Goal: Task Accomplishment & Management: Manage account settings

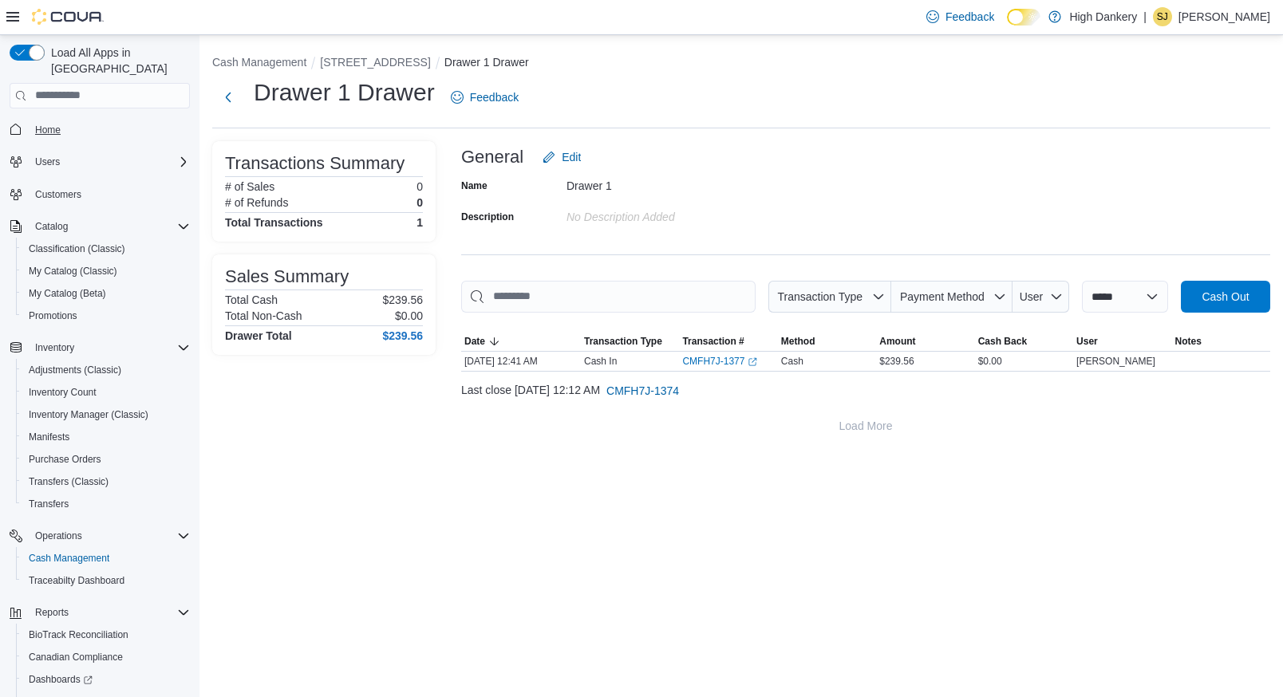
click at [65, 120] on span "Home" at bounding box center [109, 130] width 161 height 20
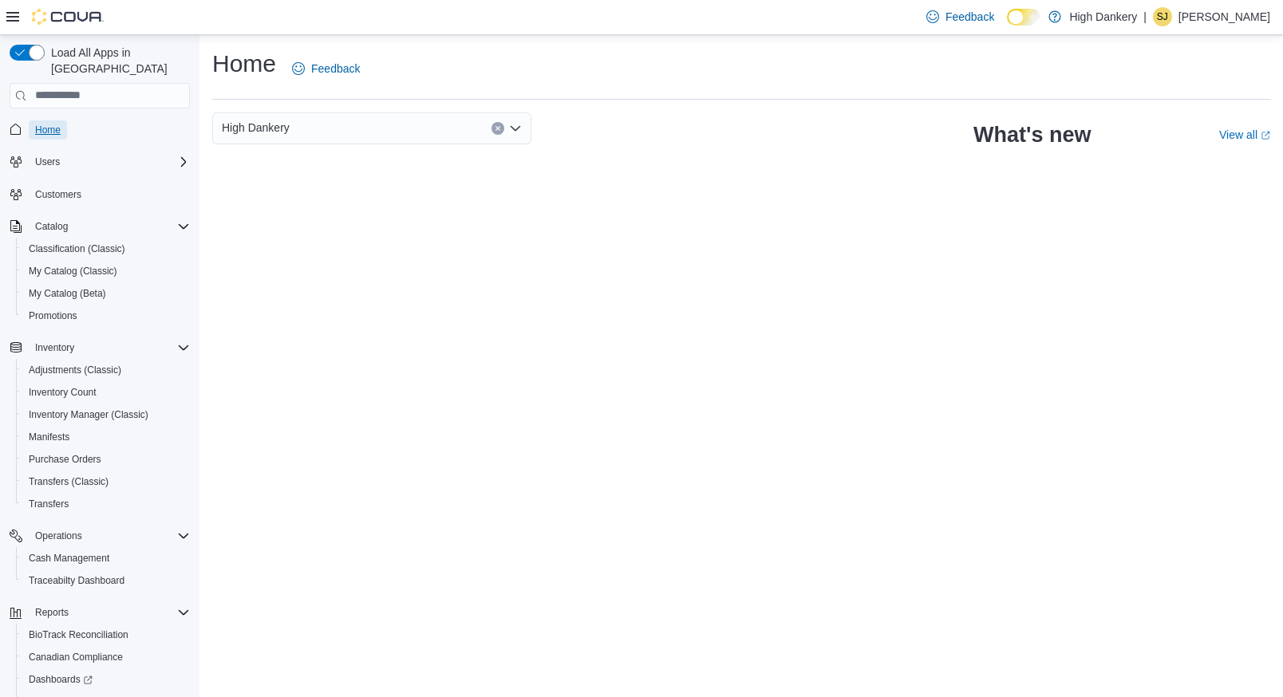
click at [54, 124] on span "Home" at bounding box center [48, 130] width 26 height 13
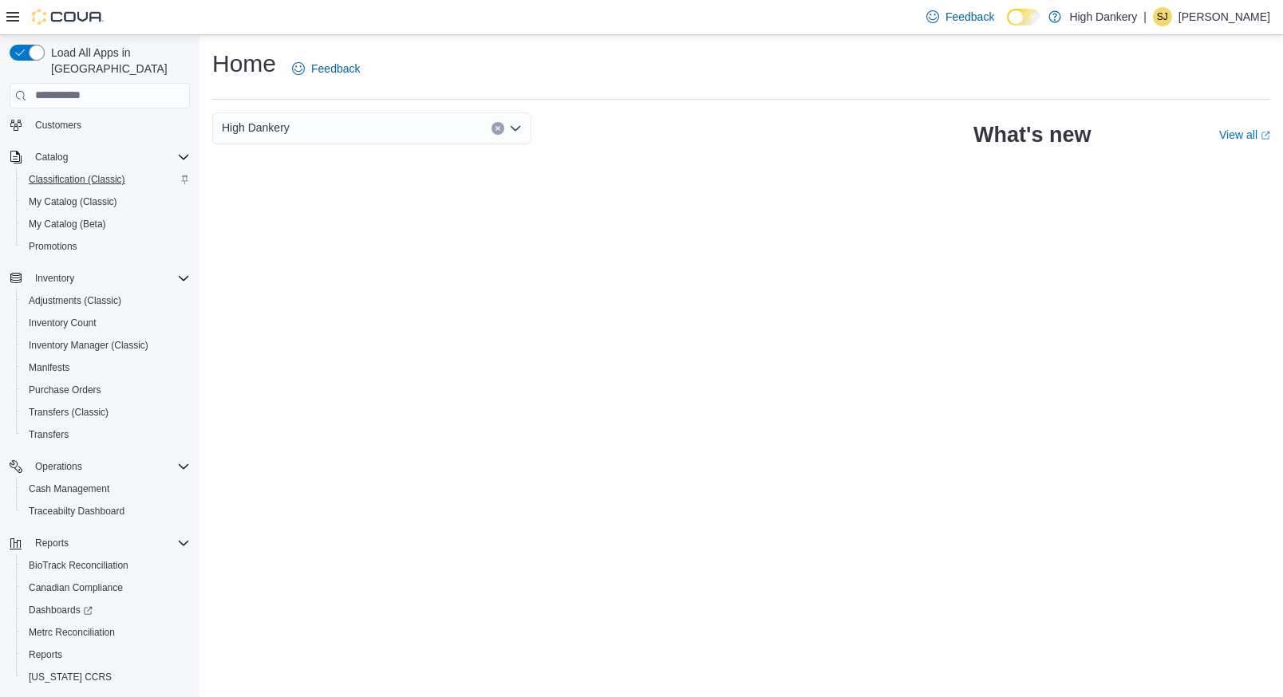
scroll to position [98, 0]
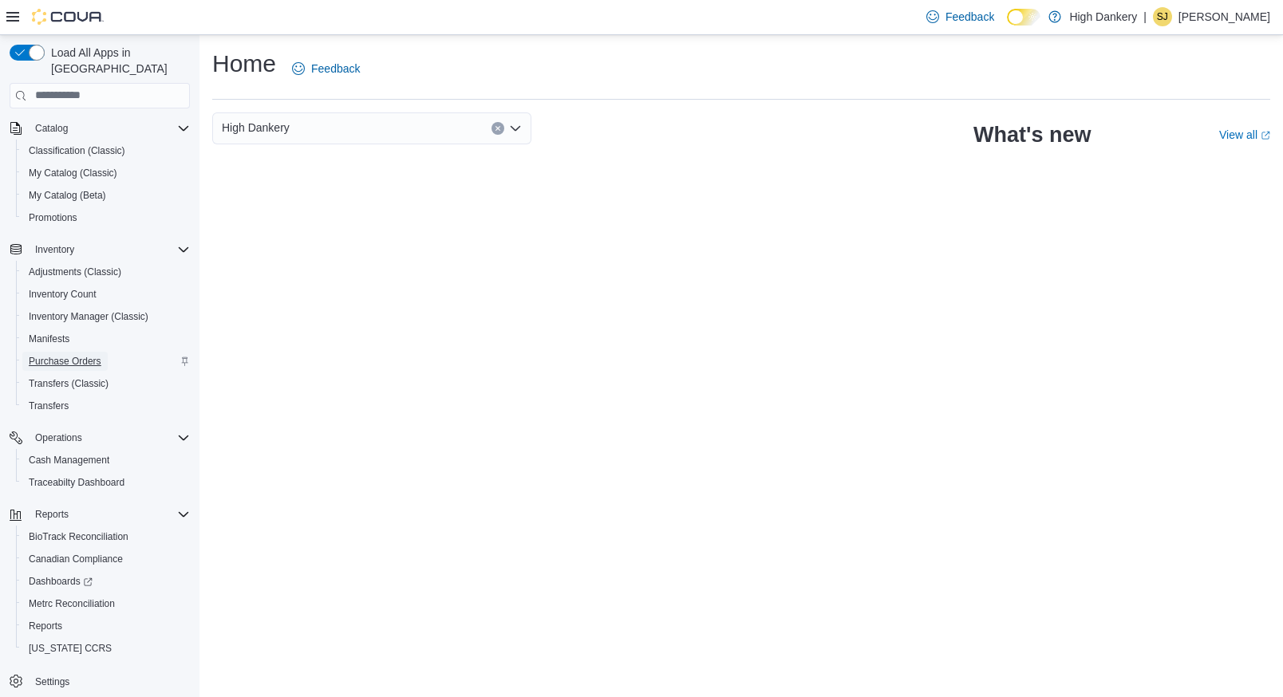
click at [69, 355] on span "Purchase Orders" at bounding box center [65, 361] width 73 height 13
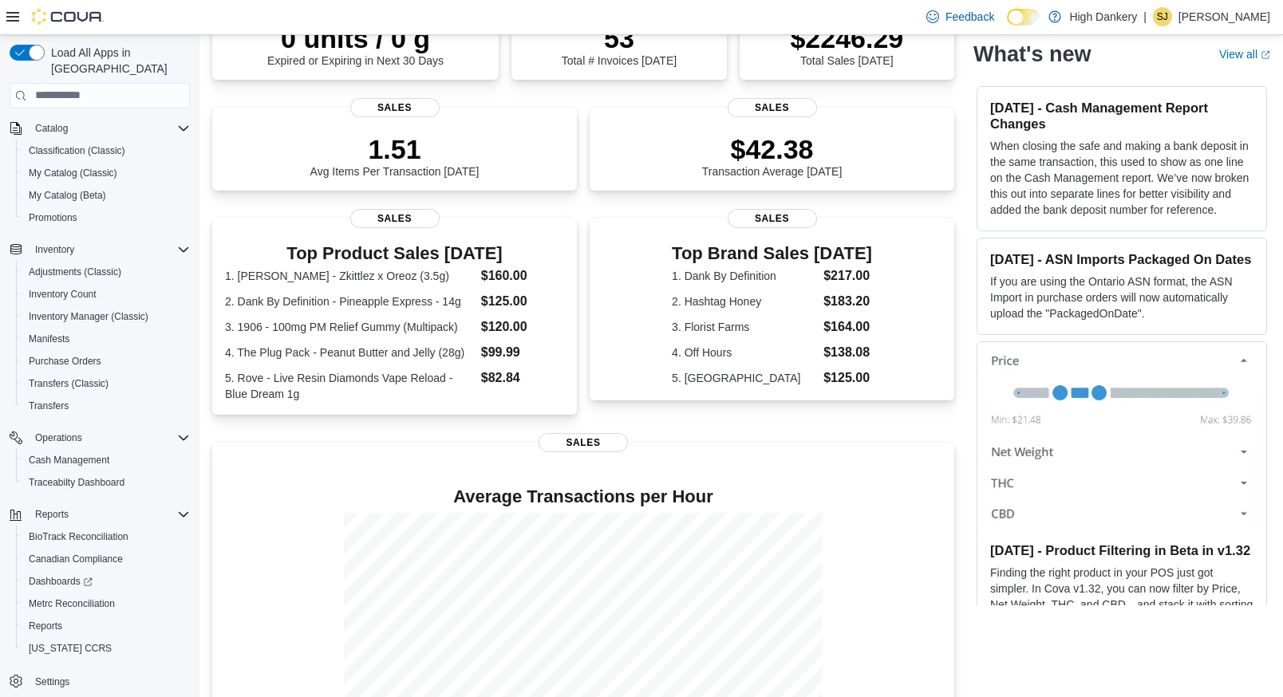
scroll to position [387, 0]
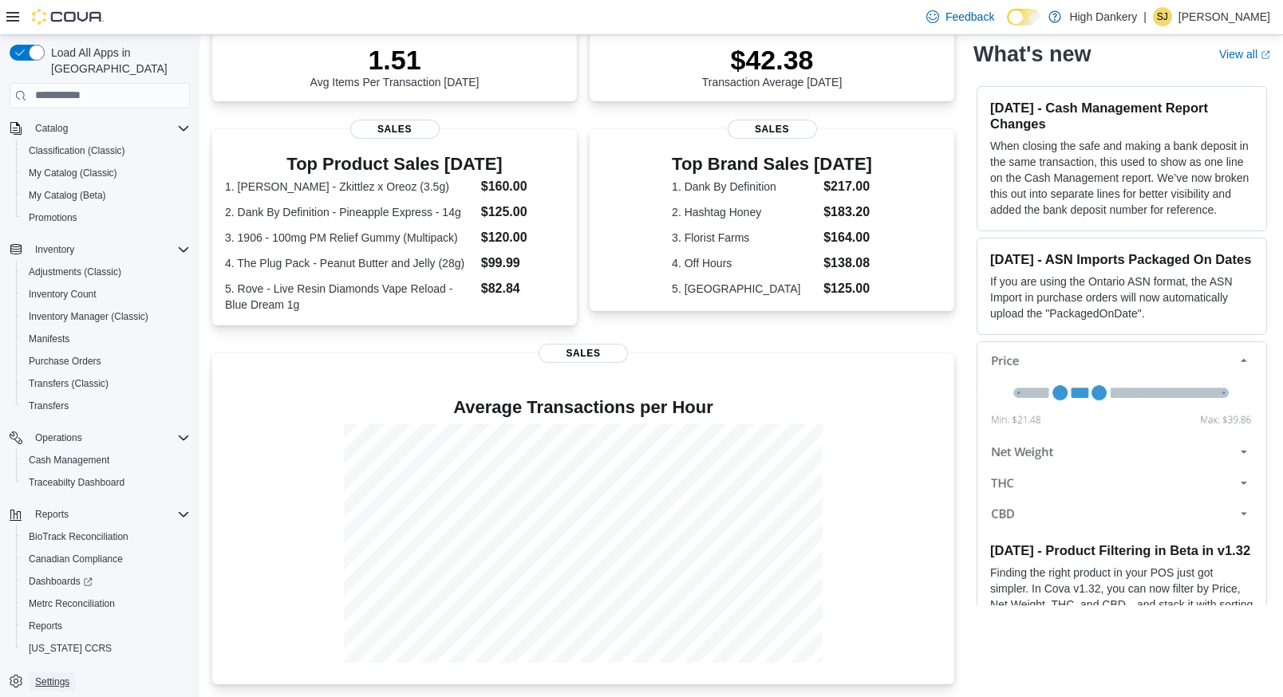
click at [52, 676] on span "Settings" at bounding box center [52, 682] width 34 height 13
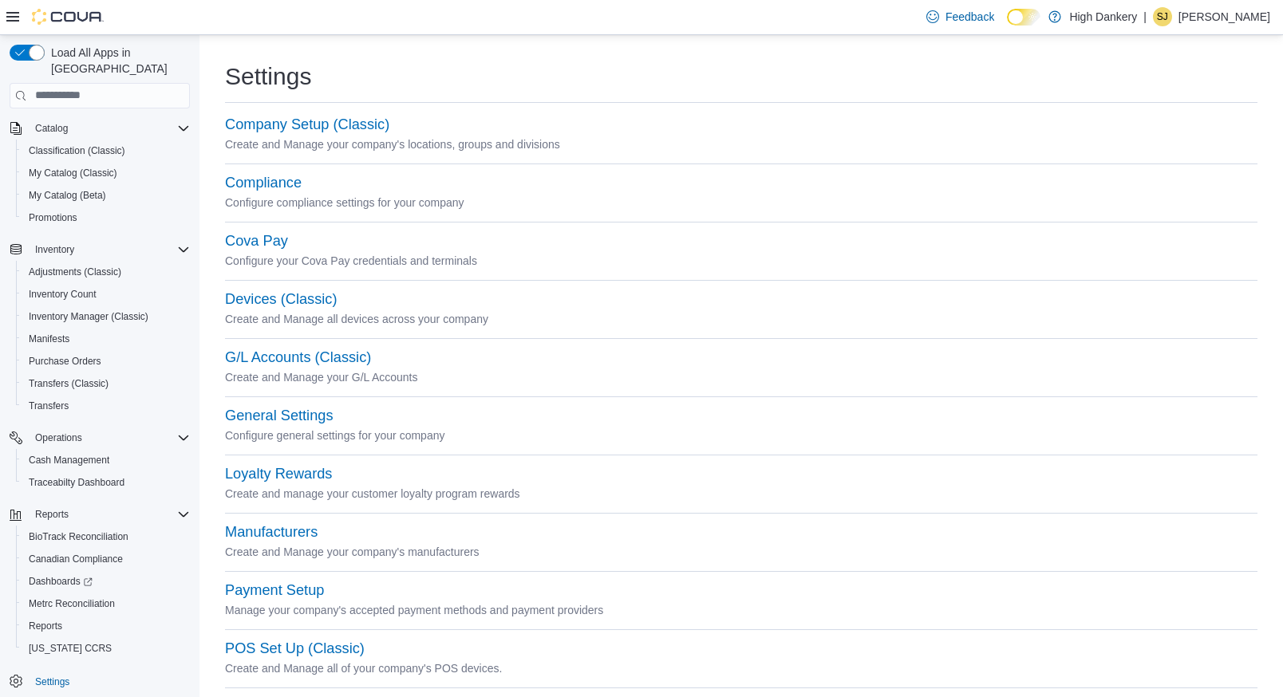
scroll to position [551, 0]
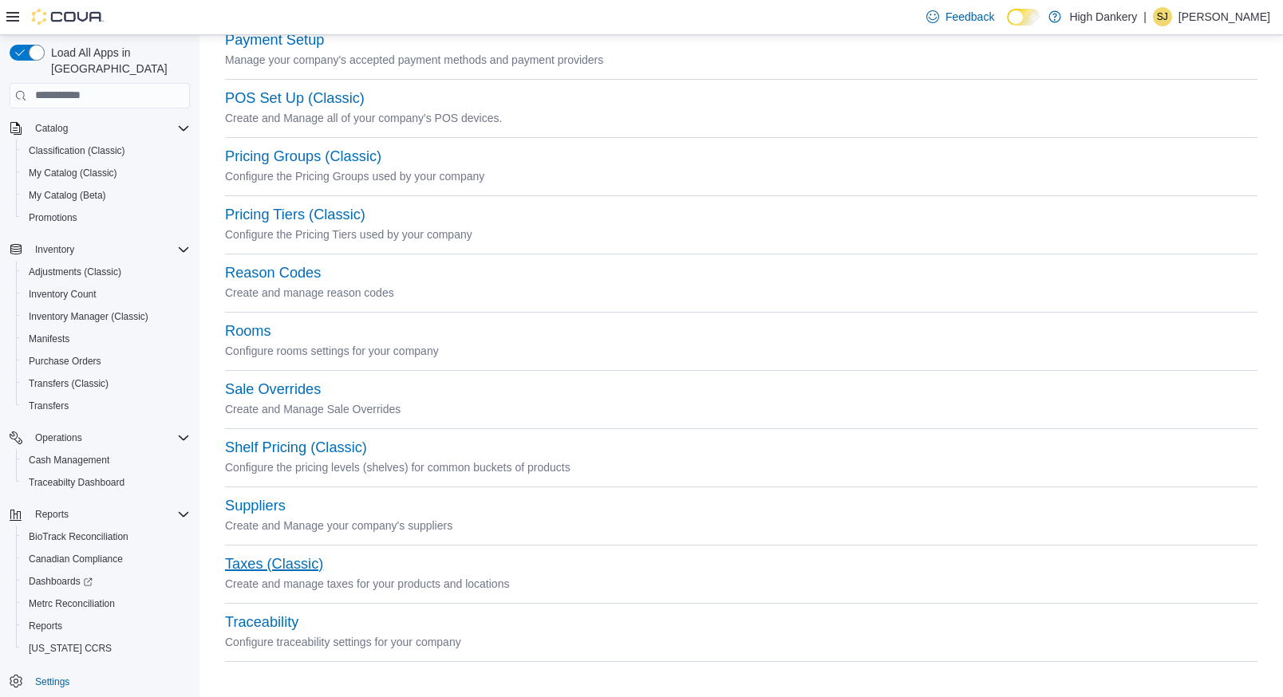
click at [252, 571] on button "Taxes (Classic)" at bounding box center [274, 564] width 98 height 17
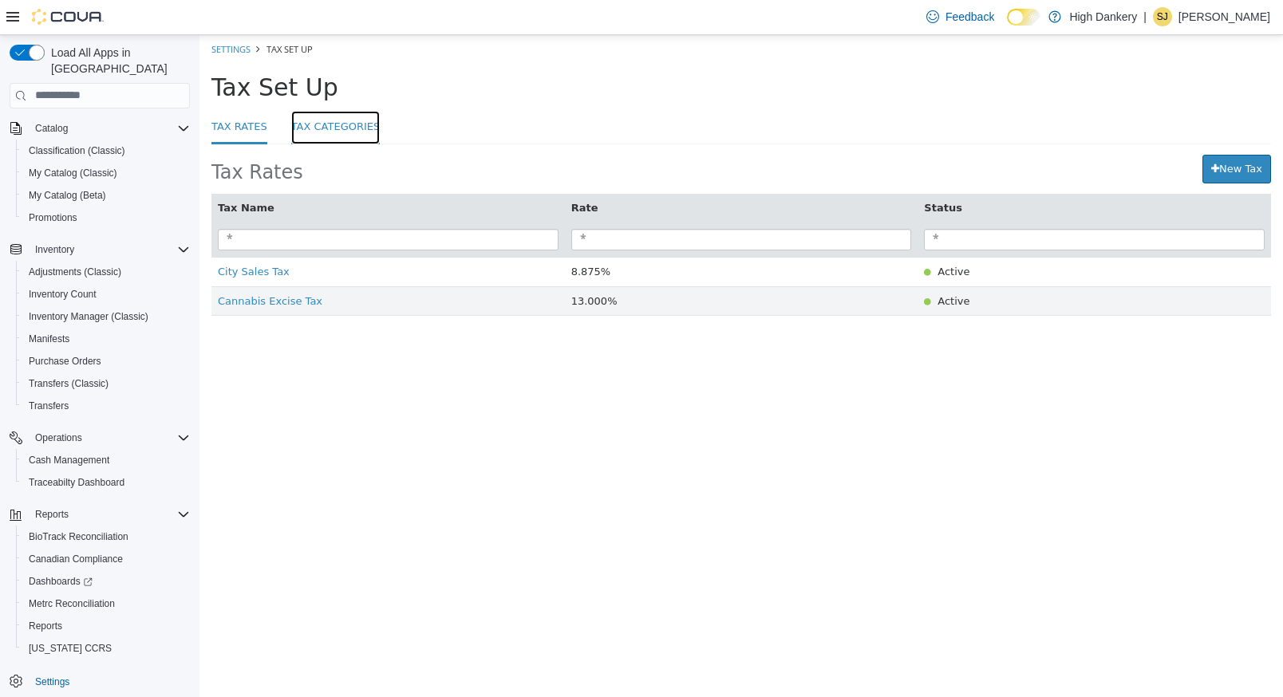
click at [336, 128] on link "Tax Categories" at bounding box center [335, 127] width 89 height 34
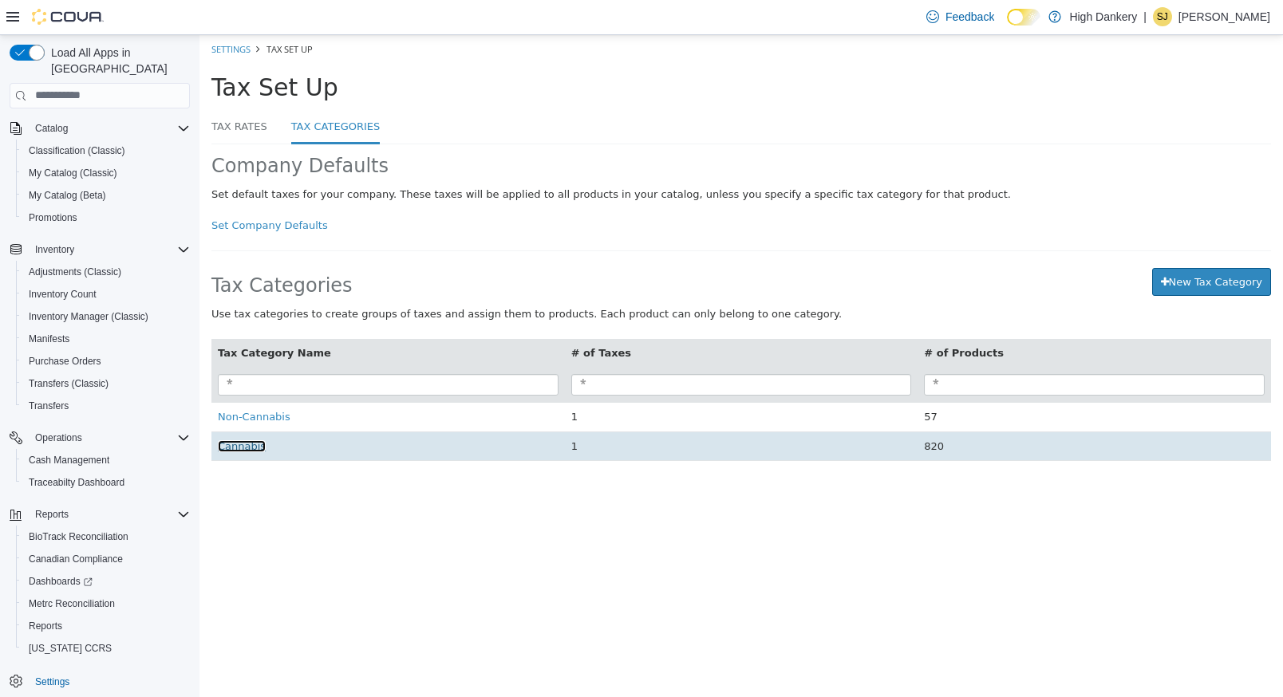
click at [239, 452] on span "Cannabis" at bounding box center [242, 446] width 48 height 12
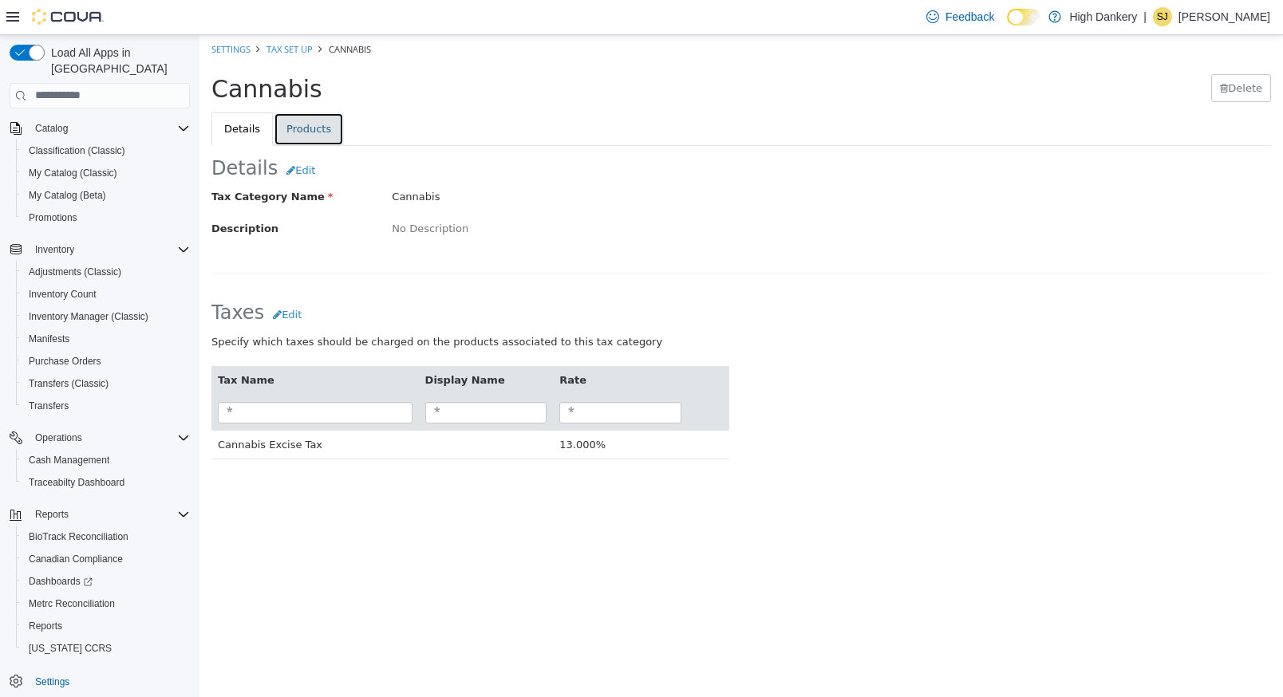
click at [307, 124] on link "Products" at bounding box center [309, 129] width 70 height 34
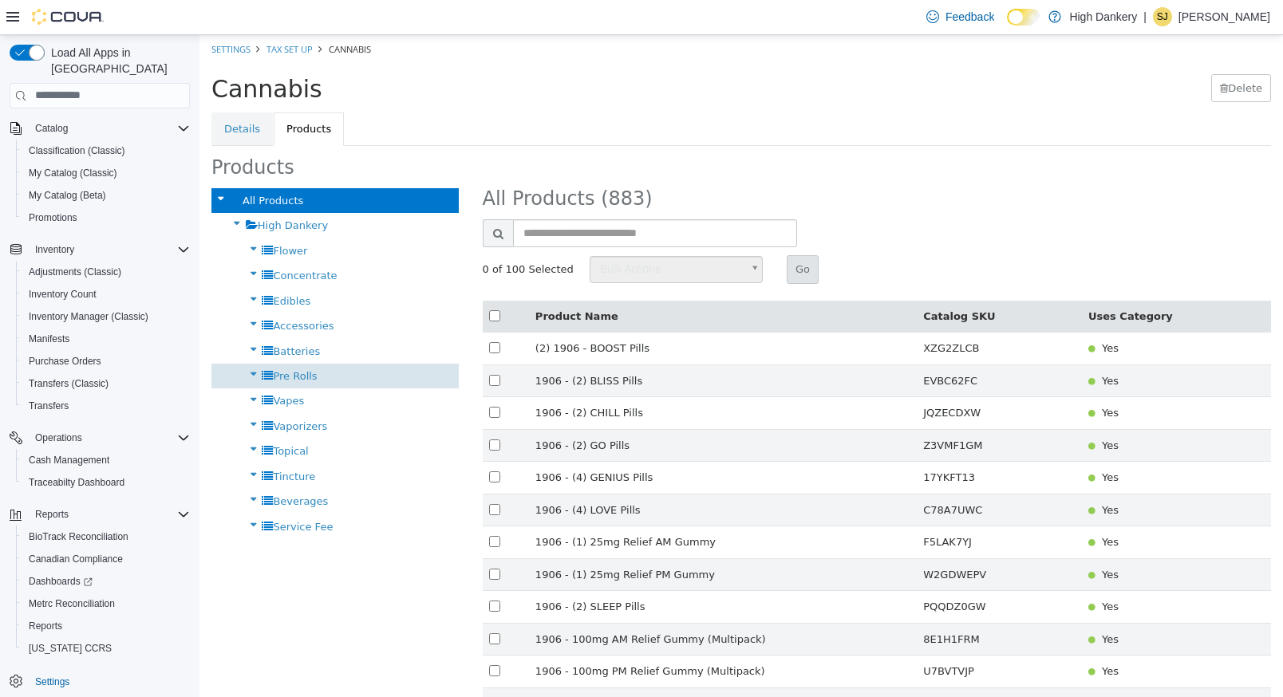
click at [302, 384] on div "Pre Rolls" at bounding box center [334, 375] width 247 height 25
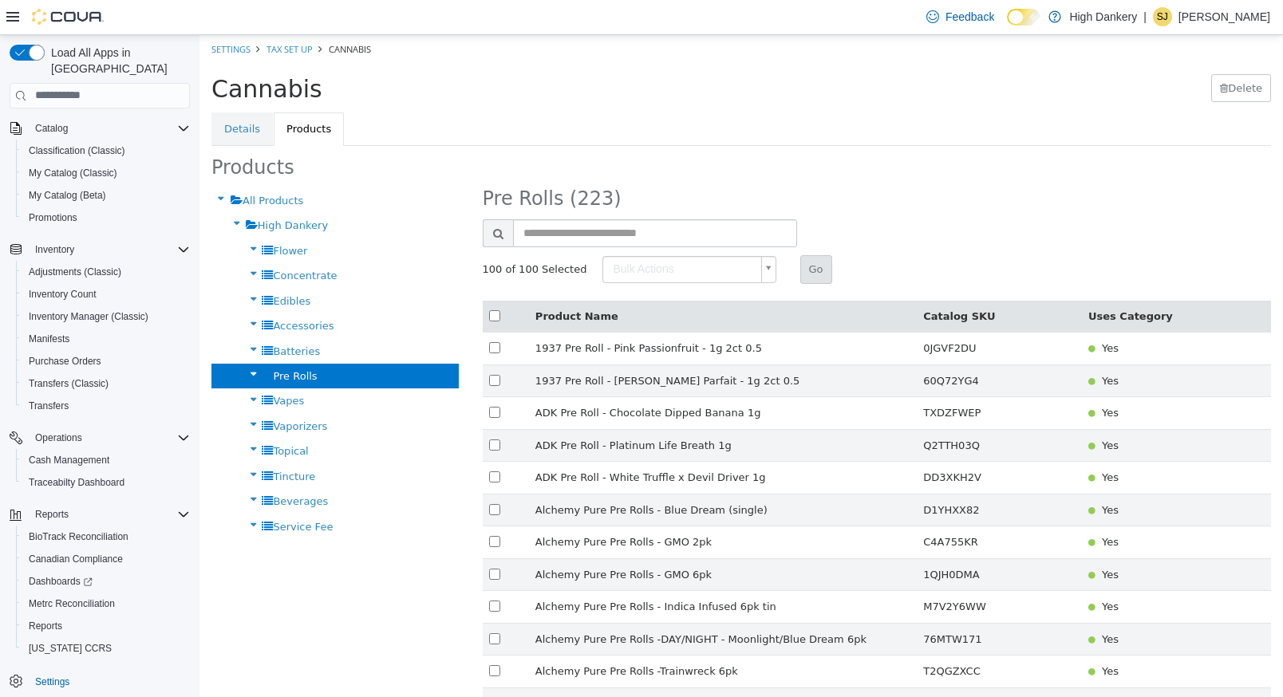
type input "******"
click at [807, 266] on button "Go" at bounding box center [816, 269] width 32 height 29
click at [77, 352] on span "Purchase Orders" at bounding box center [65, 361] width 73 height 19
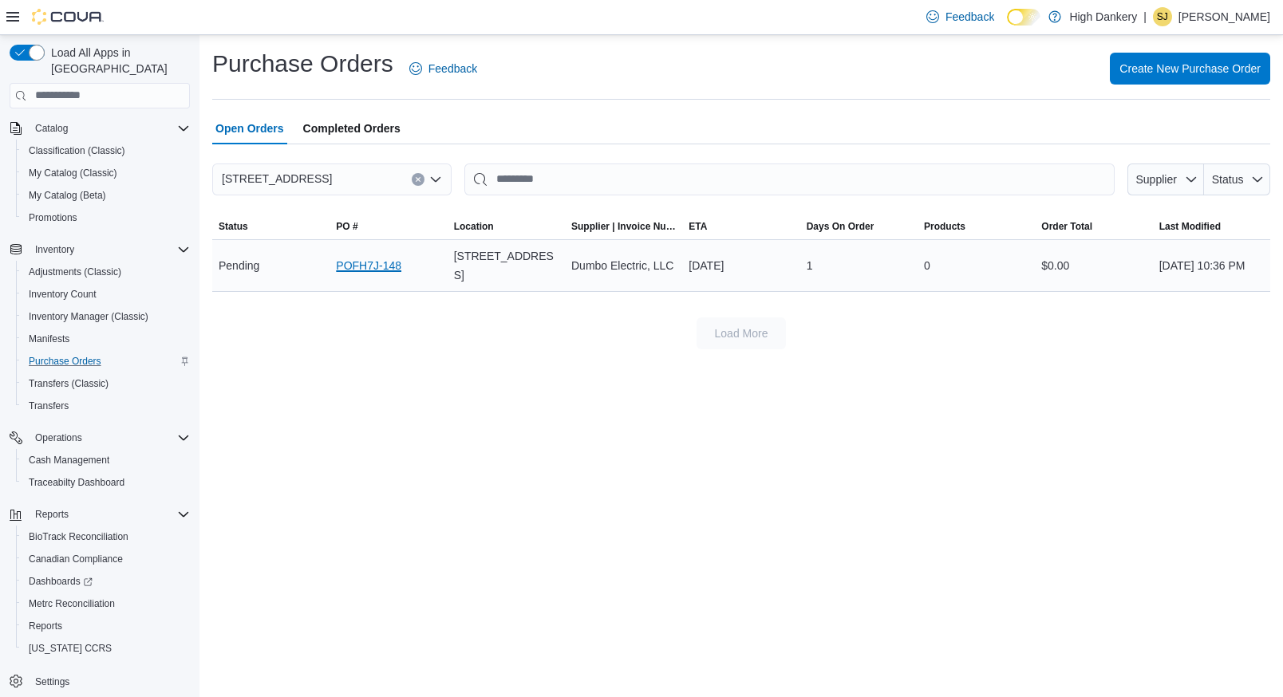
click at [377, 268] on link "POFH7J-148" at bounding box center [368, 265] width 65 height 19
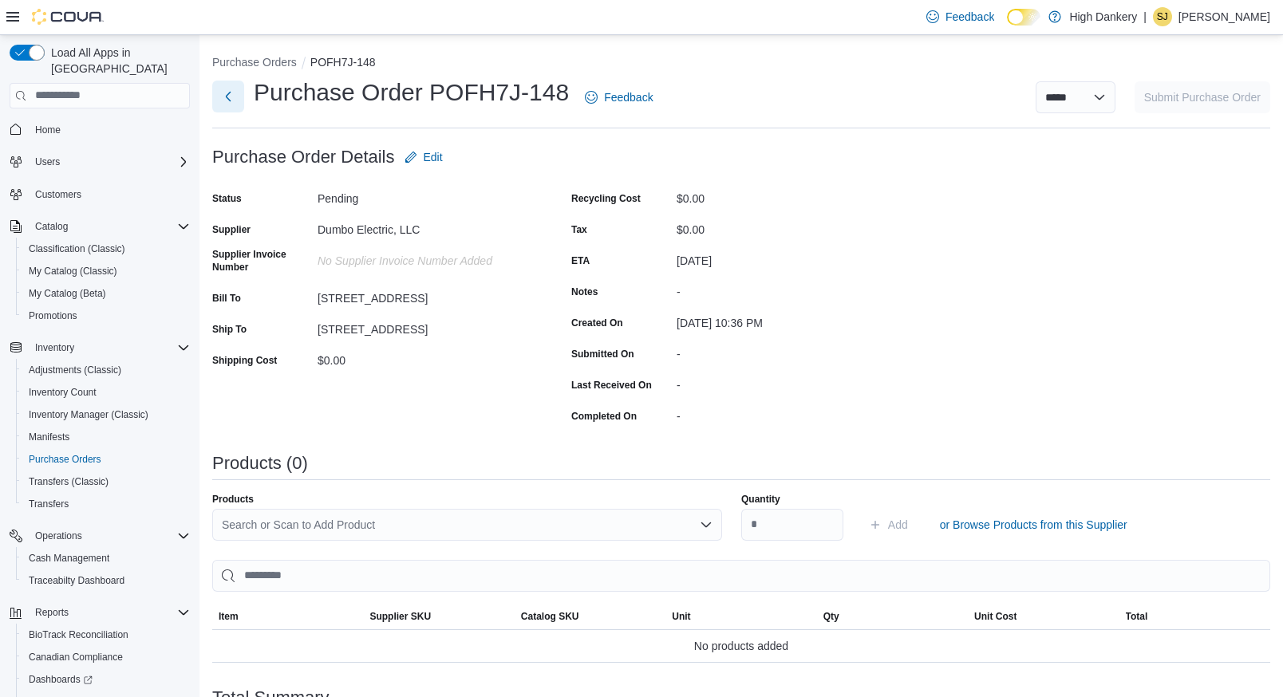
click at [226, 96] on button "Next" at bounding box center [228, 97] width 32 height 32
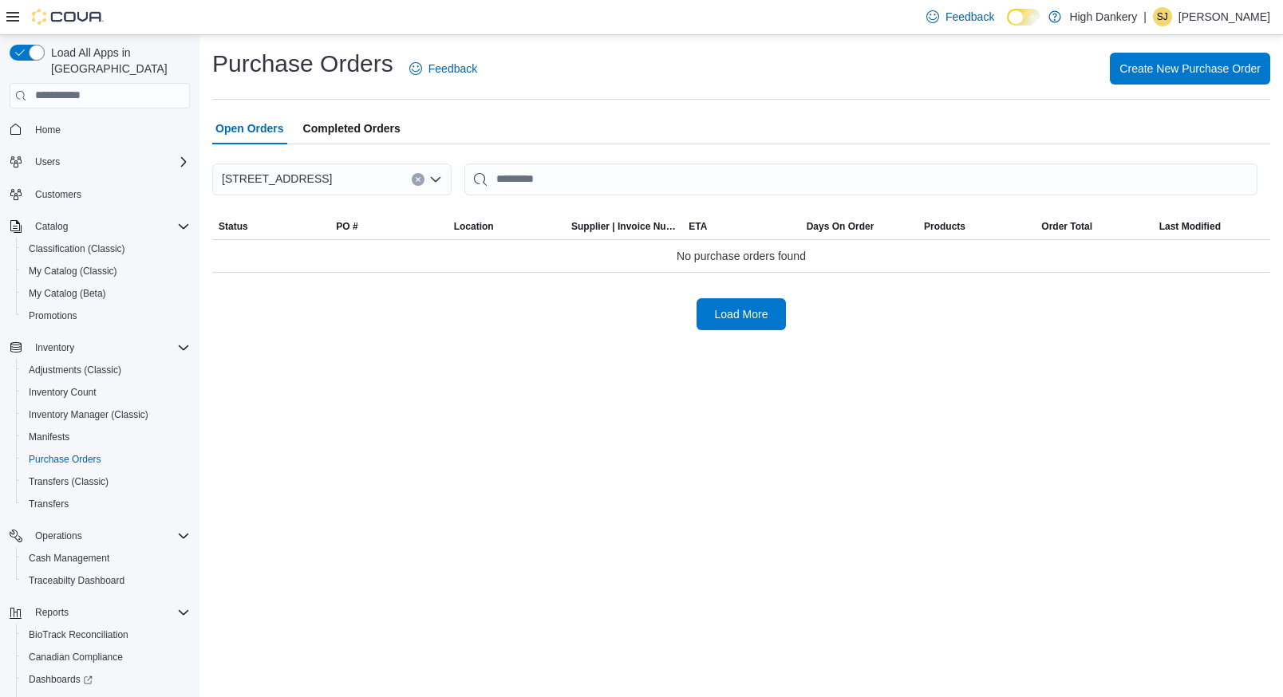
click at [334, 131] on span "Completed Orders" at bounding box center [351, 128] width 97 height 32
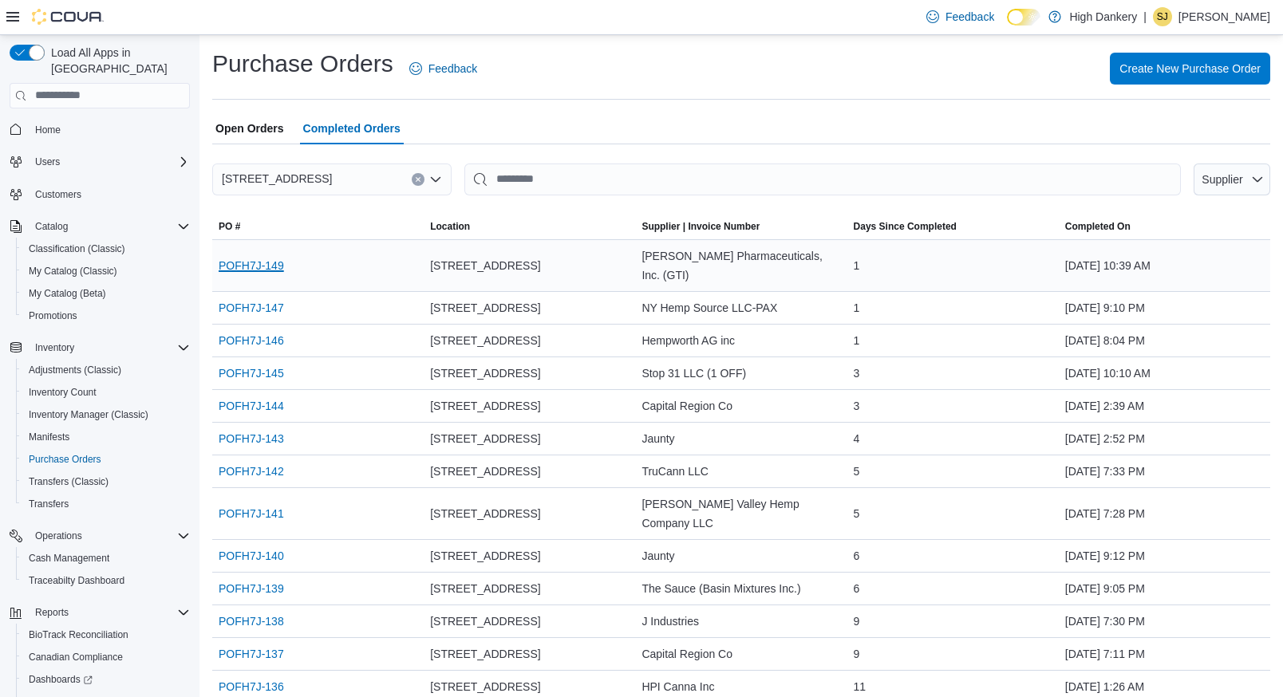
click at [252, 256] on link "POFH7J-149" at bounding box center [251, 265] width 65 height 19
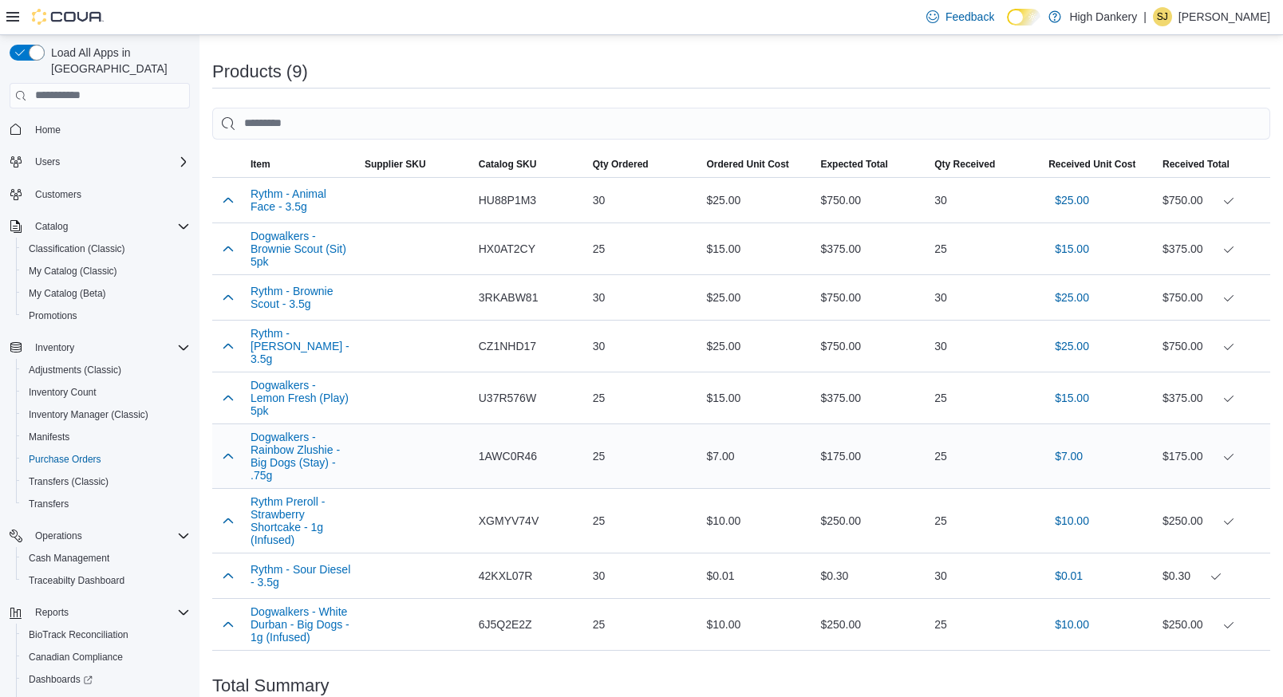
scroll to position [378, 0]
click at [84, 265] on span "My Catalog (Classic)" at bounding box center [73, 271] width 89 height 13
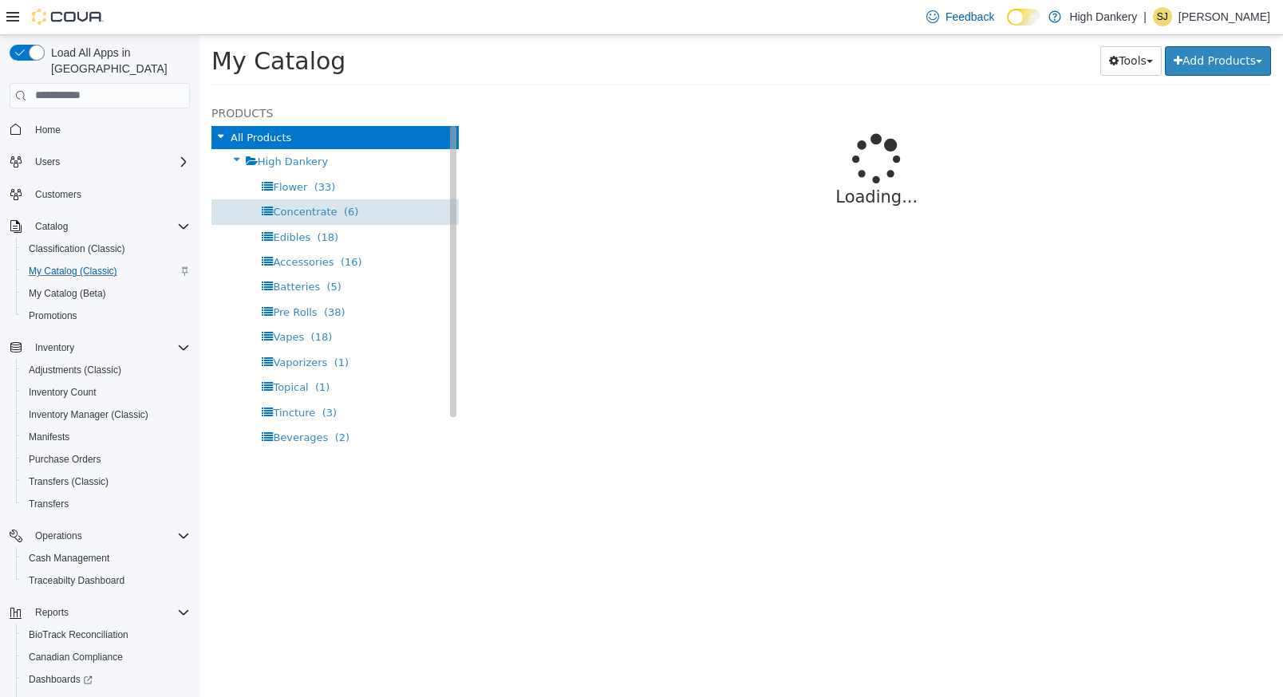
select select "**********"
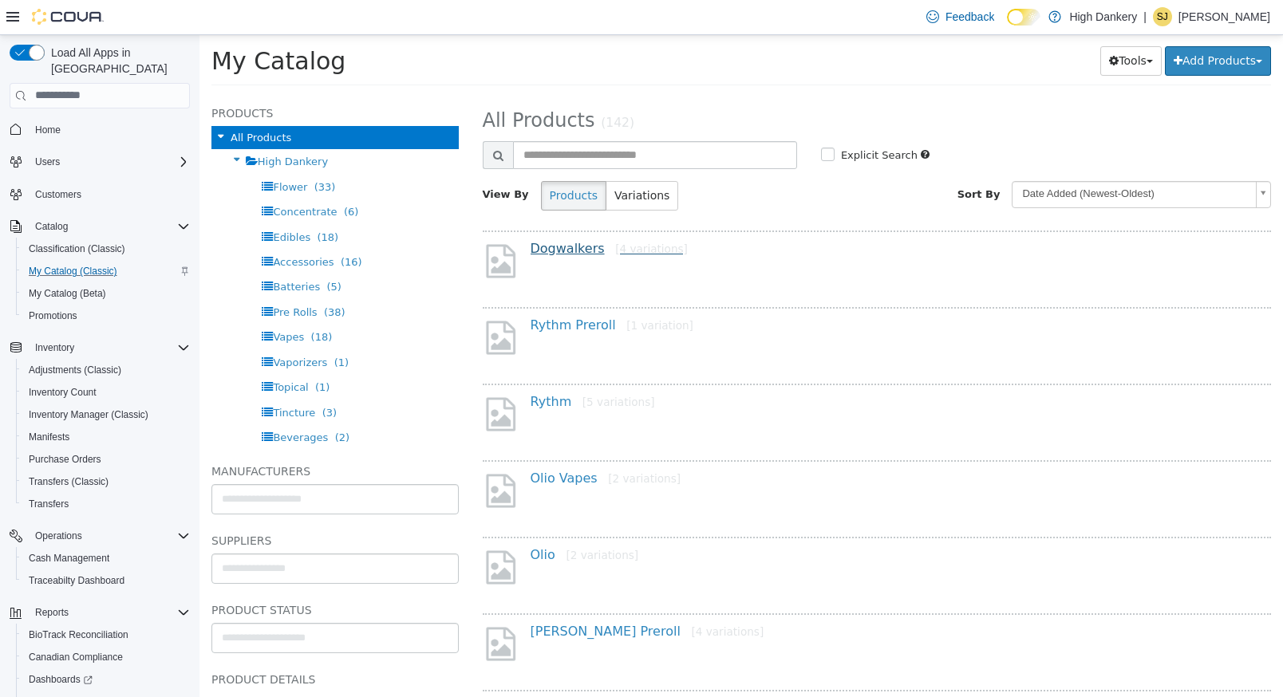
click at [558, 247] on link "Dogwalkers [4 variations]" at bounding box center [609, 247] width 157 height 15
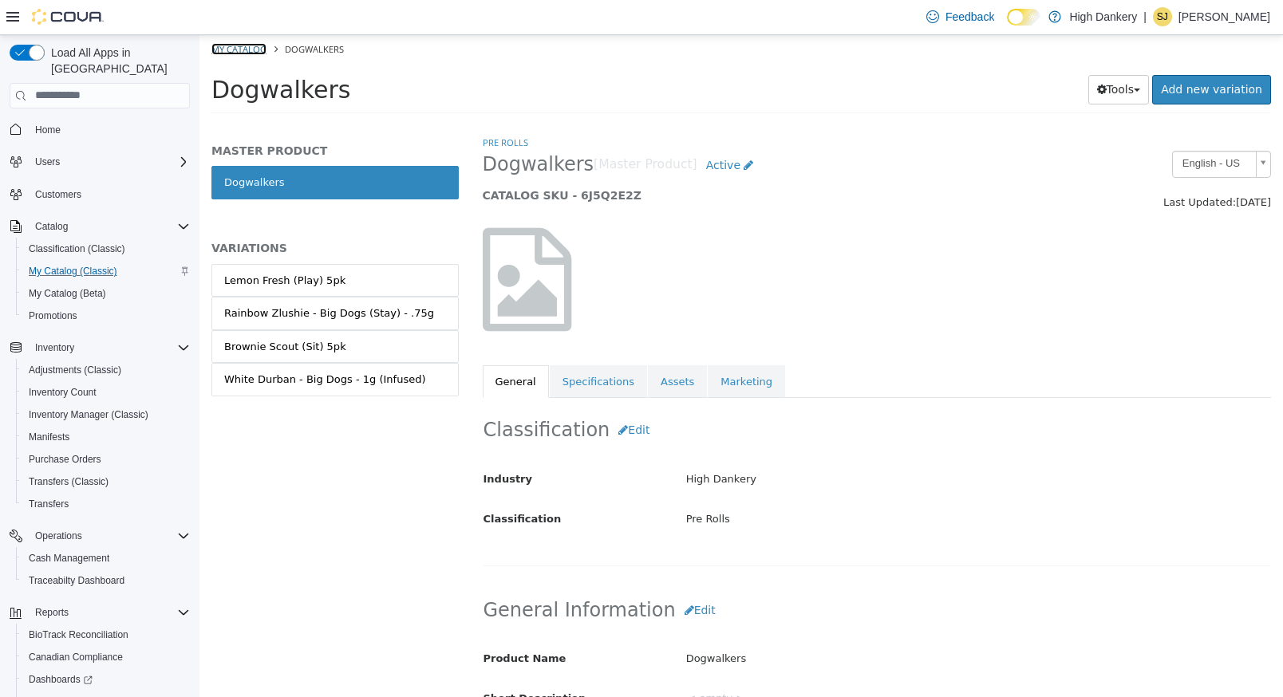
click at [245, 47] on link "My Catalog" at bounding box center [238, 48] width 55 height 12
select select "**********"
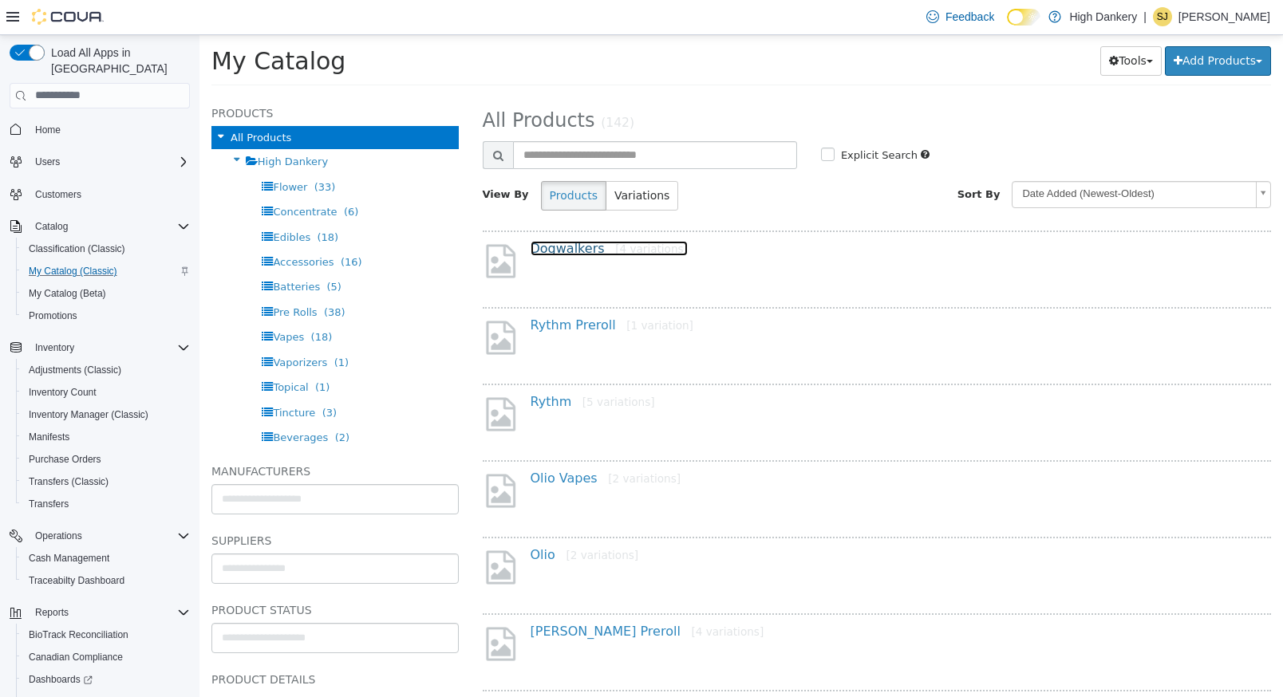
click at [563, 249] on link "Dogwalkers [4 variations]" at bounding box center [609, 247] width 157 height 15
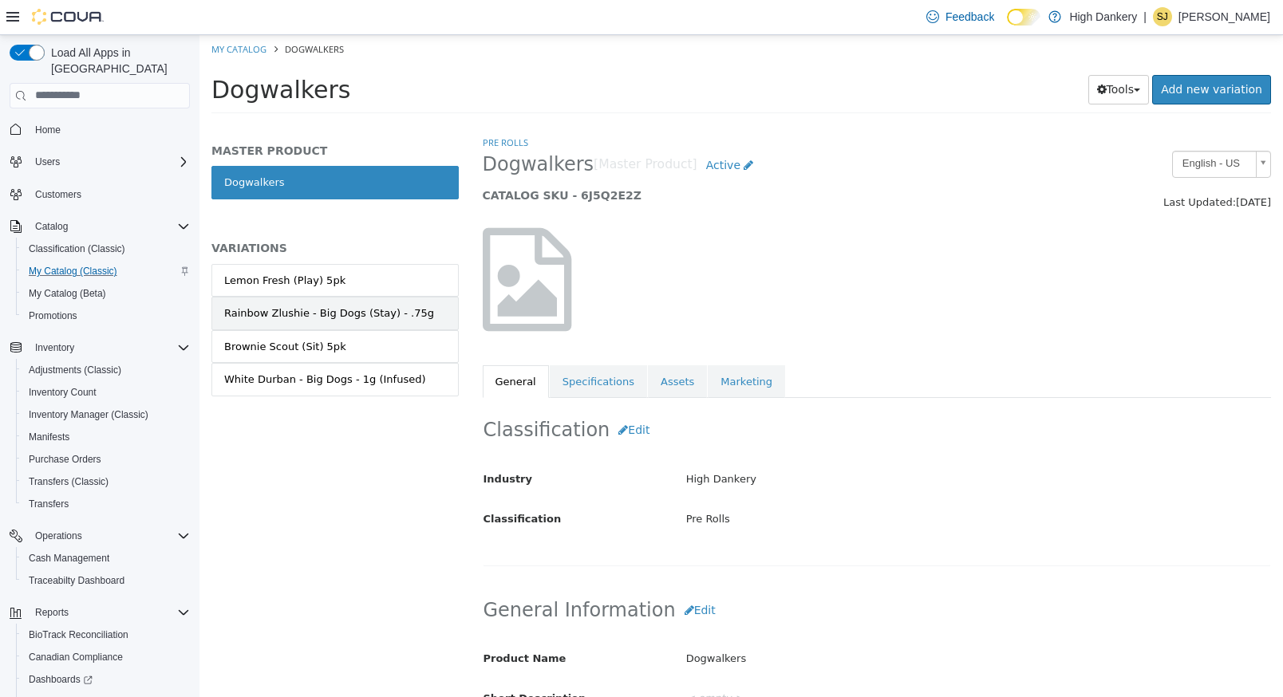
click at [377, 311] on div "Rainbow Zlushie - Big Dogs (Stay) - .75g" at bounding box center [329, 313] width 210 height 16
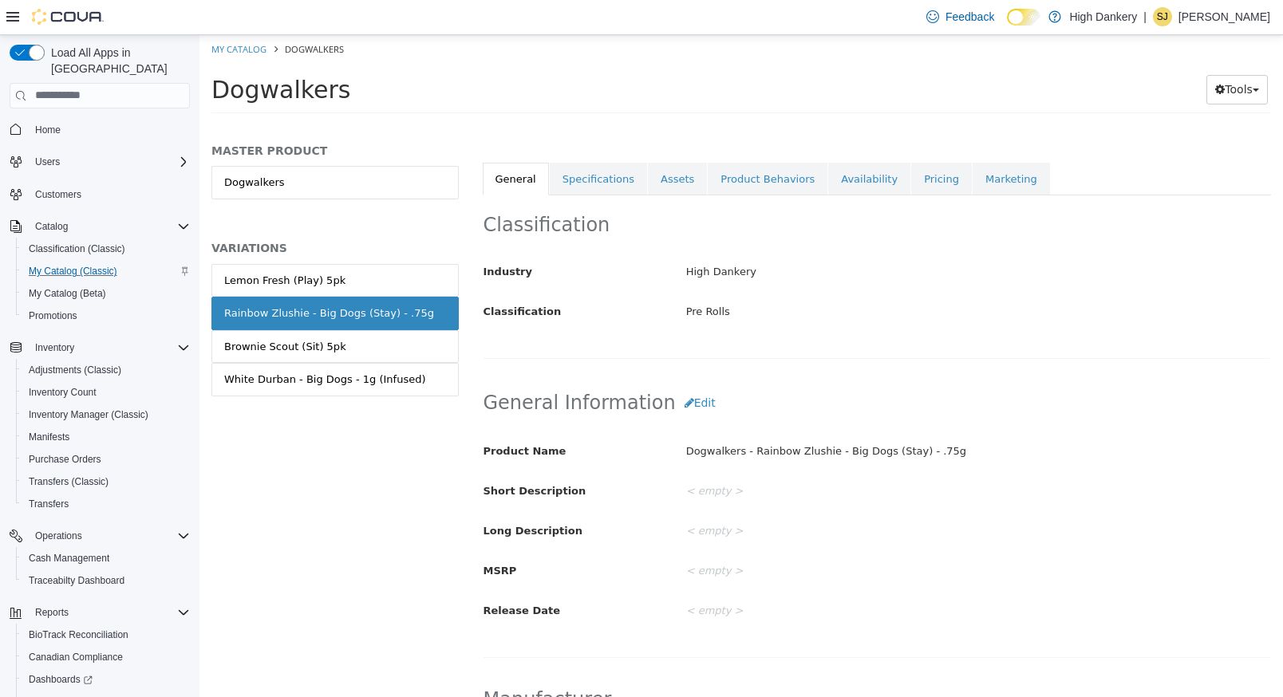
scroll to position [206, 0]
click at [914, 175] on link "Pricing" at bounding box center [941, 176] width 61 height 34
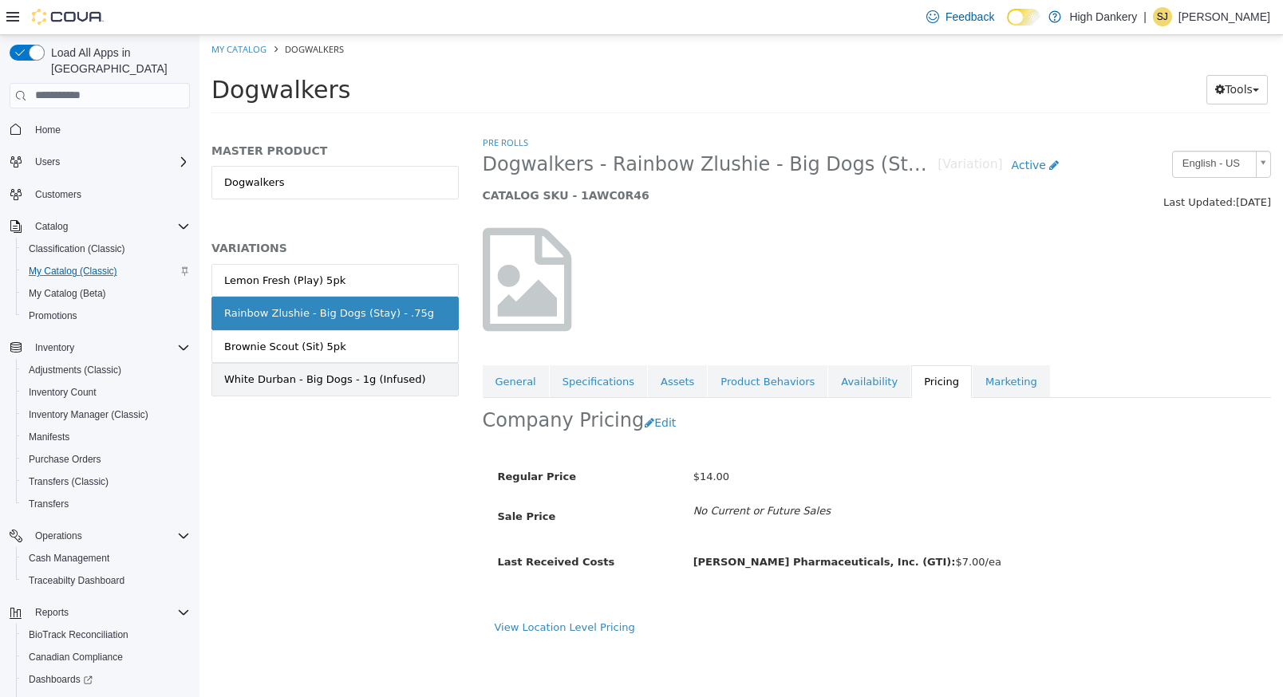
click at [414, 383] on link "White Durban - Big Dogs - 1g (Infused)" at bounding box center [334, 379] width 247 height 34
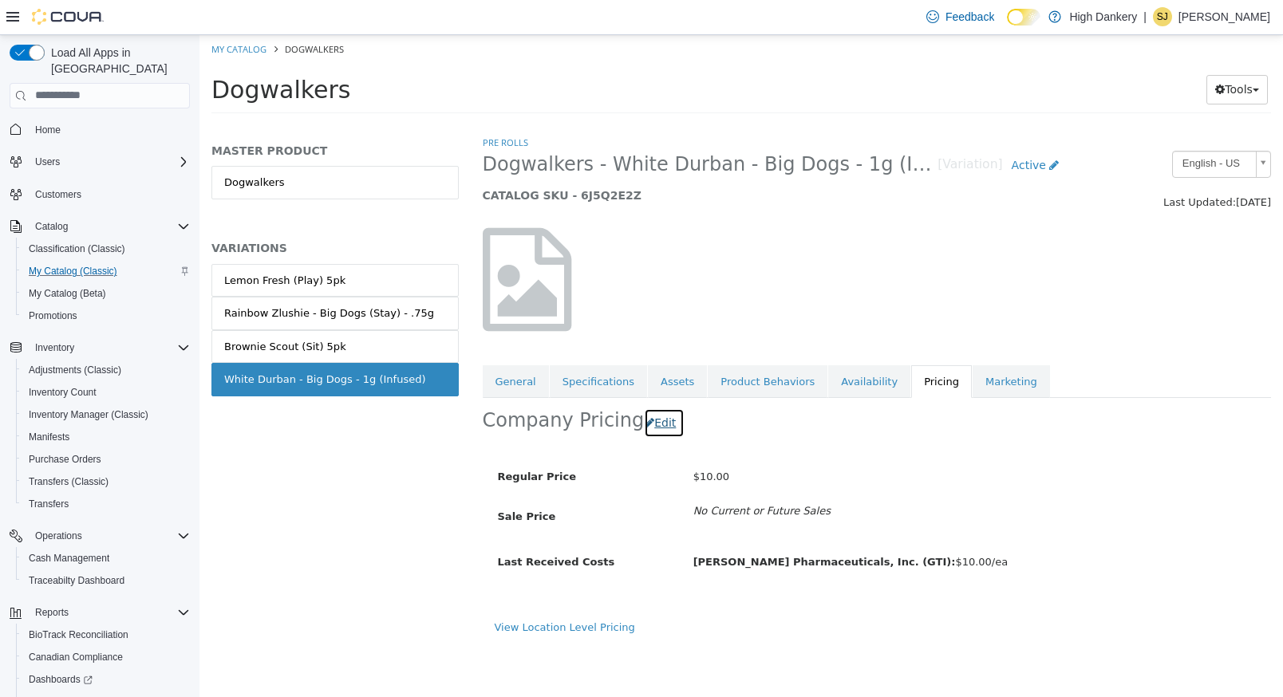
click at [655, 424] on button "Edit" at bounding box center [664, 423] width 41 height 30
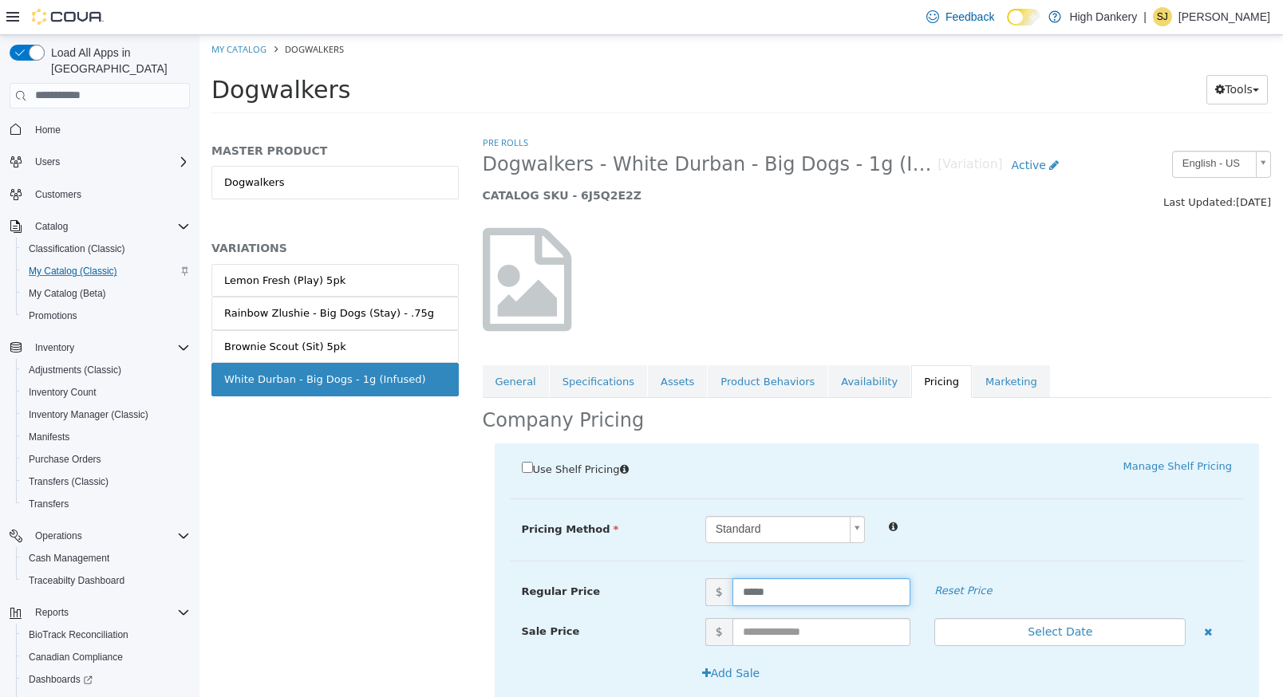
click at [747, 587] on input "*****" at bounding box center [821, 592] width 179 height 28
type input "*****"
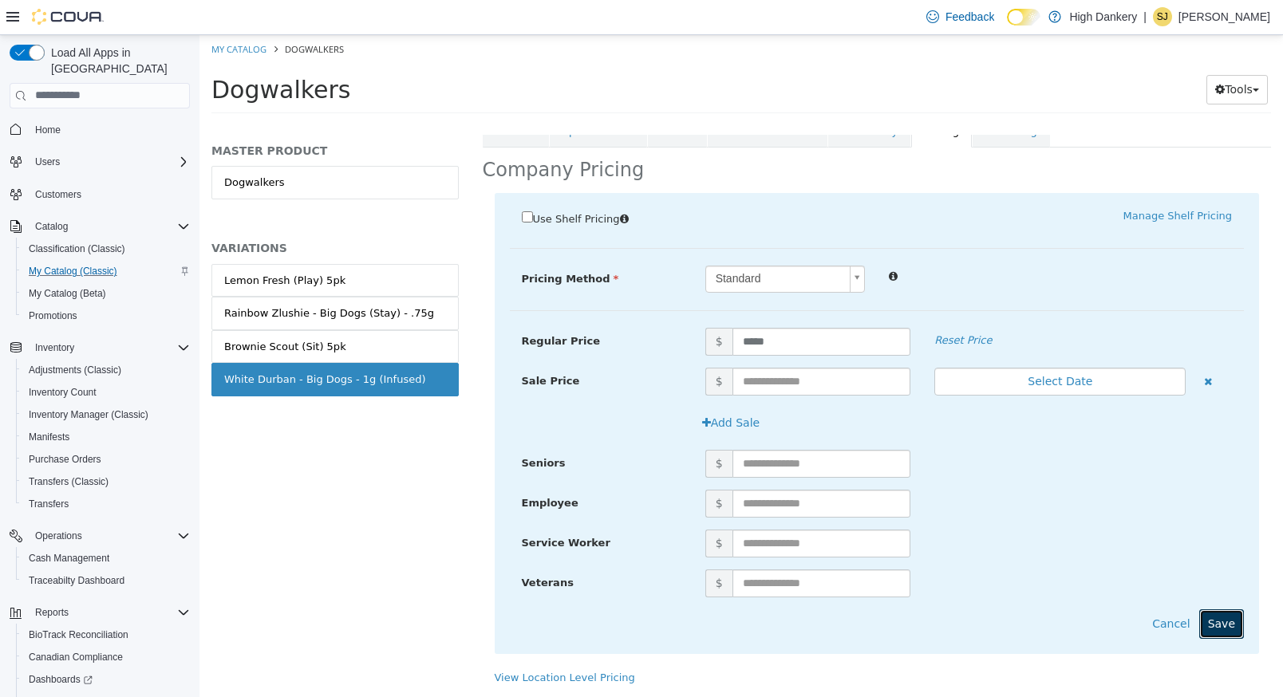
click at [1228, 614] on button "Save" at bounding box center [1221, 624] width 45 height 30
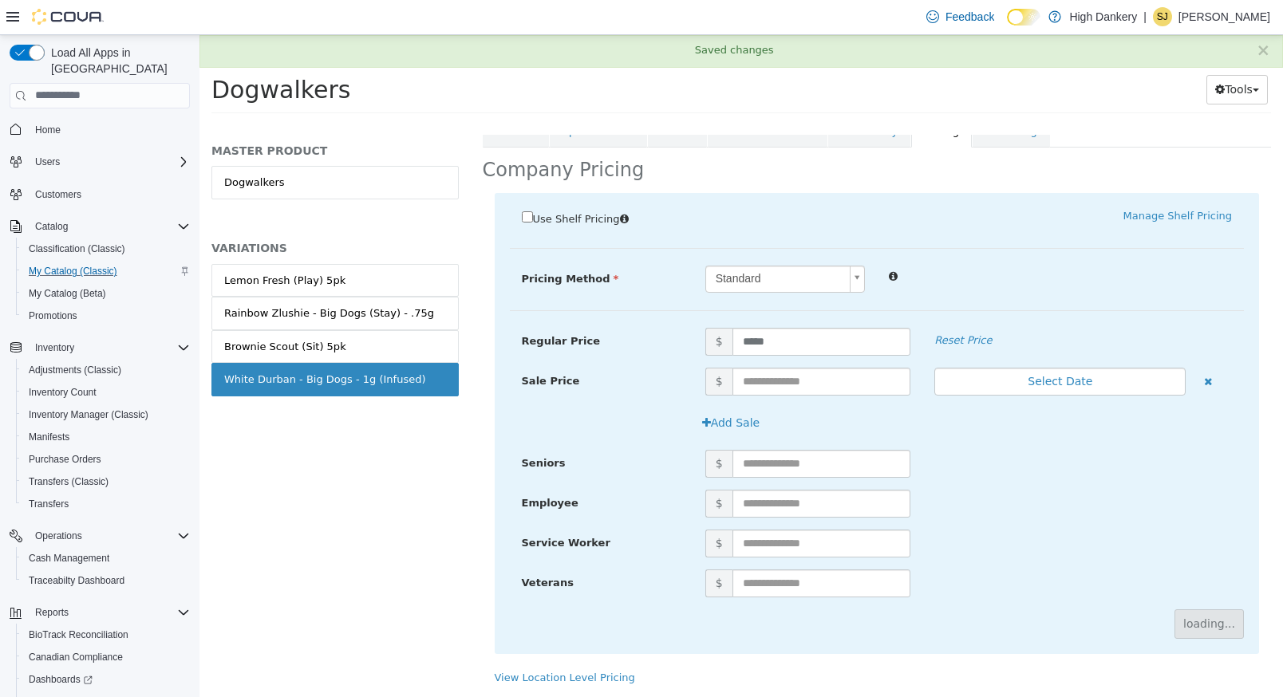
scroll to position [0, 0]
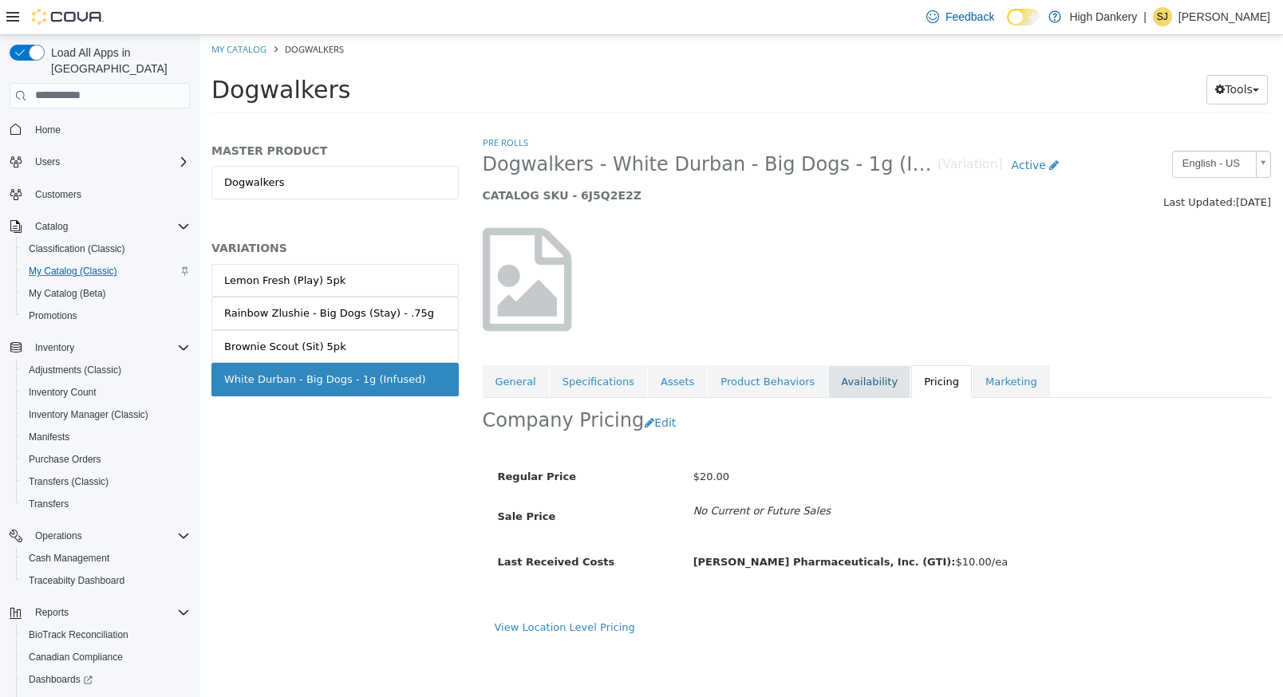
click at [839, 381] on link "Availability" at bounding box center [869, 382] width 82 height 34
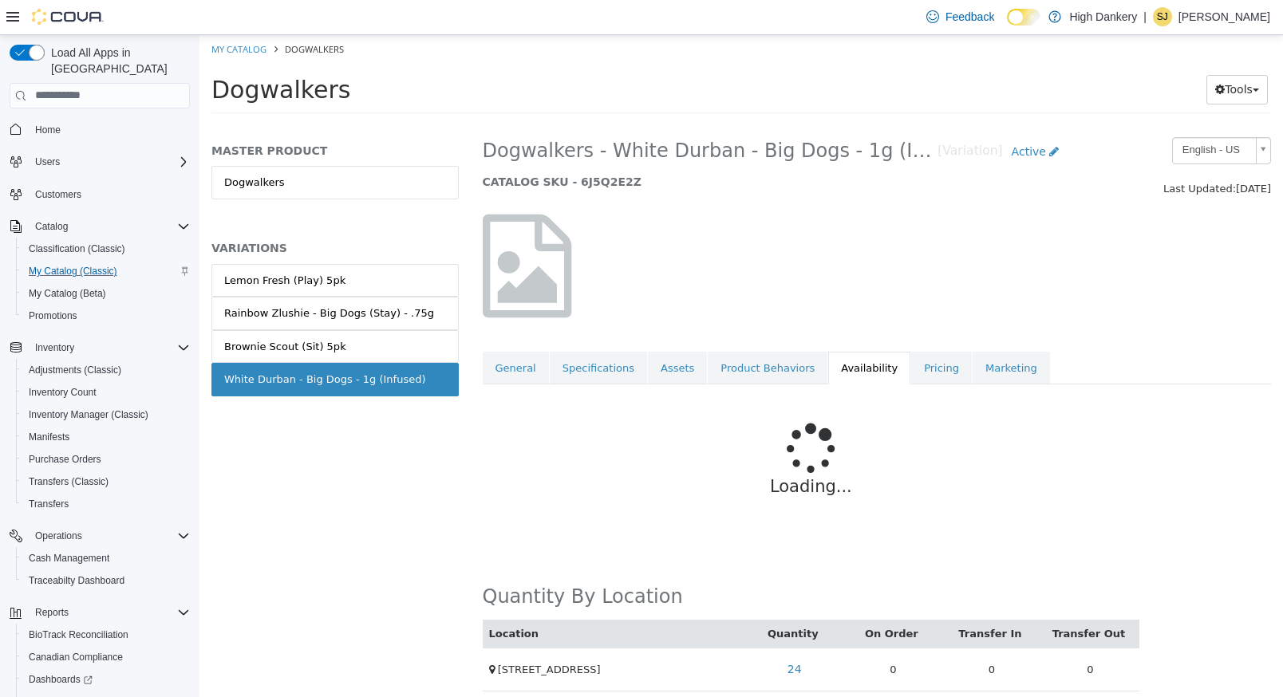
scroll to position [25, 0]
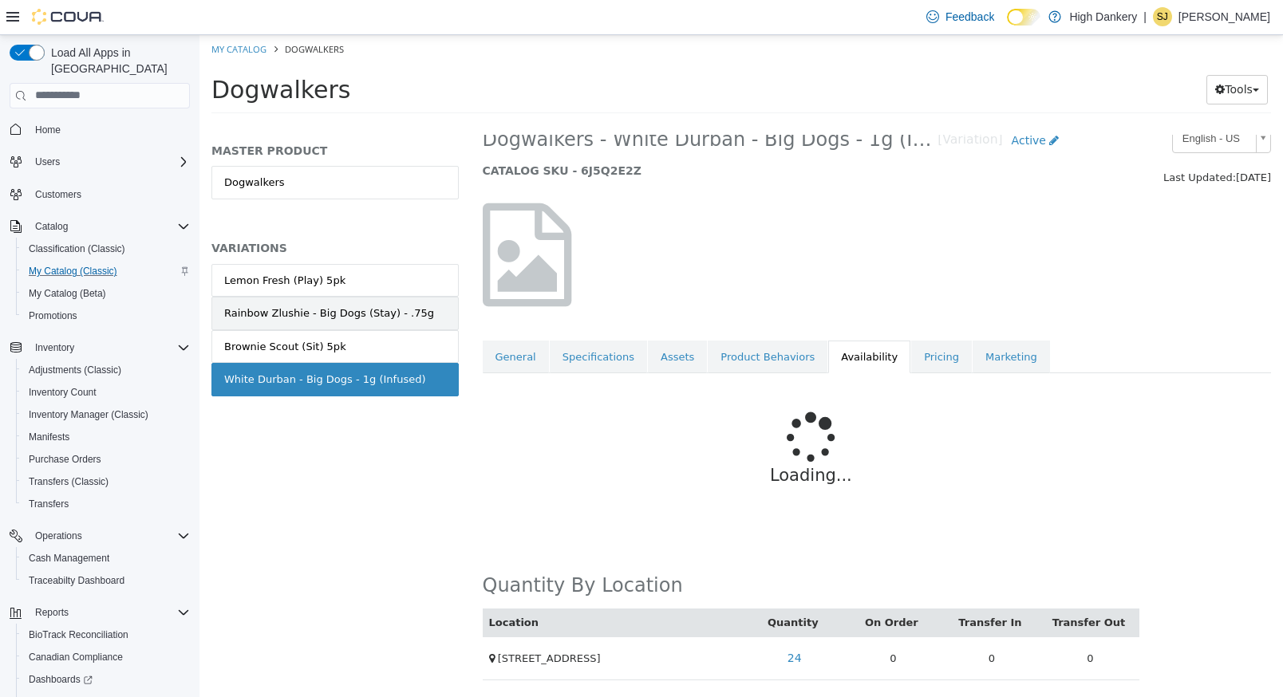
click at [355, 314] on div "Rainbow Zlushie - Big Dogs (Stay) - .75g" at bounding box center [329, 313] width 210 height 16
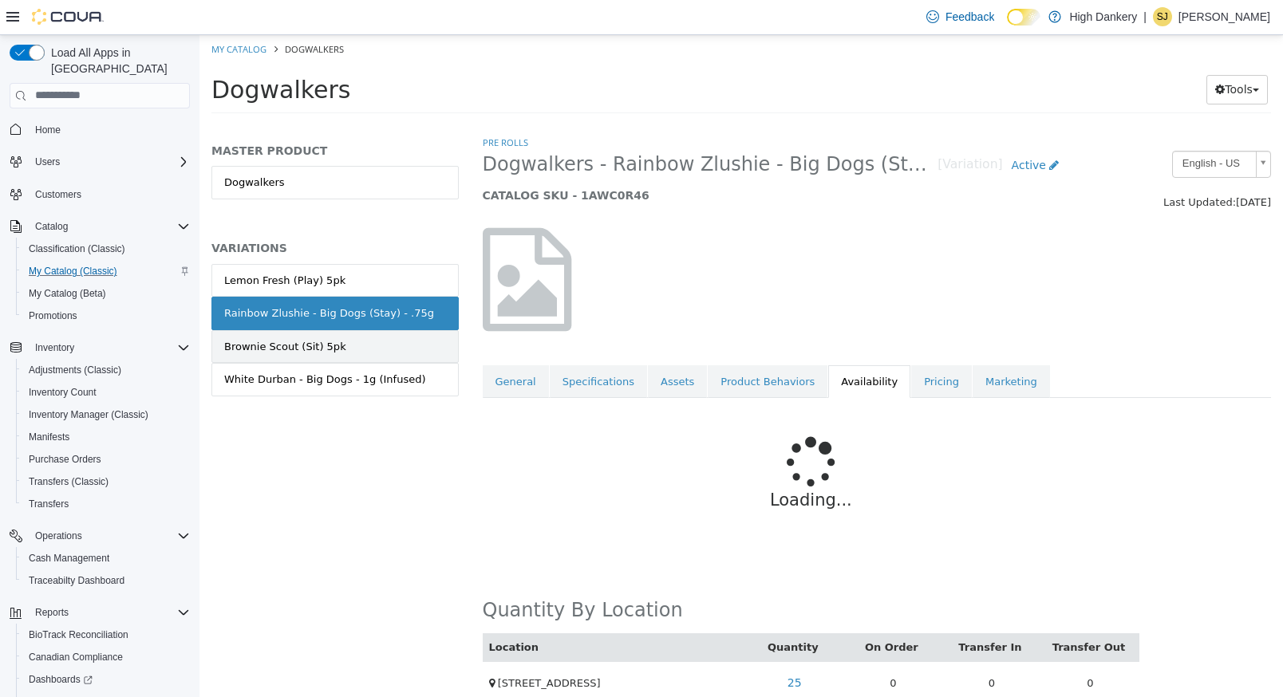
click at [386, 347] on link "Brownie Scout (Sit) 5pk" at bounding box center [334, 347] width 247 height 34
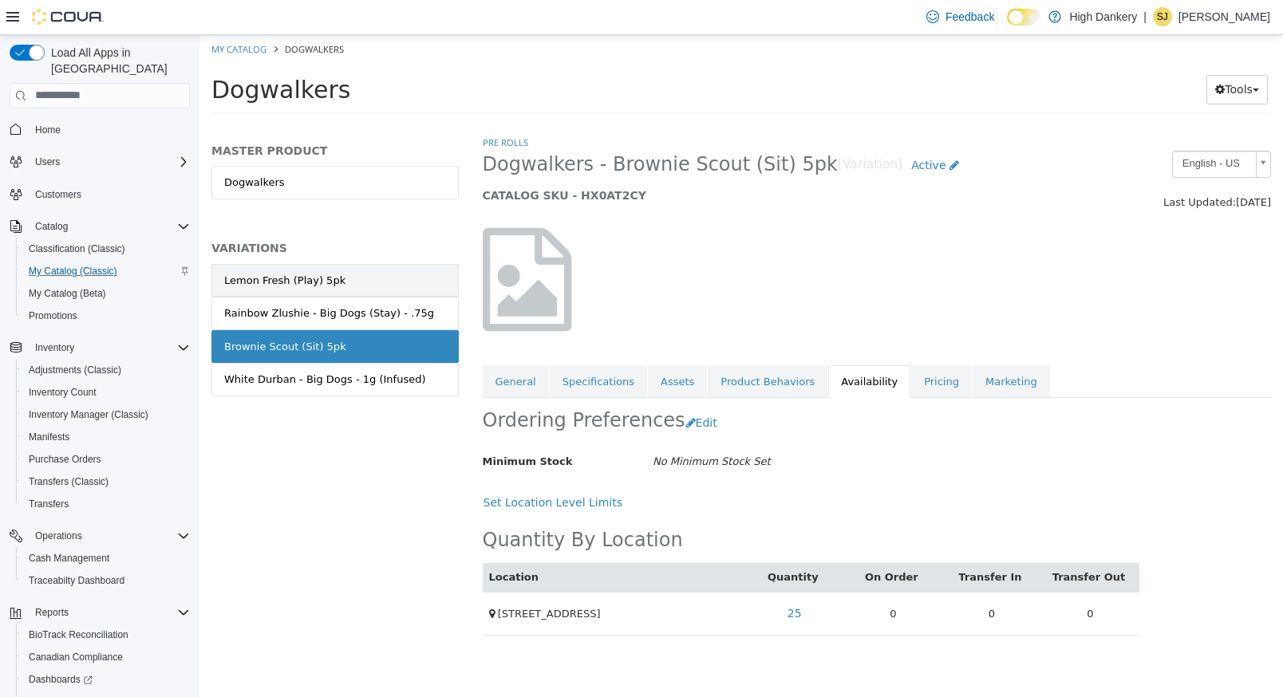
click at [347, 275] on link "Lemon Fresh (Play) 5pk" at bounding box center [334, 280] width 247 height 34
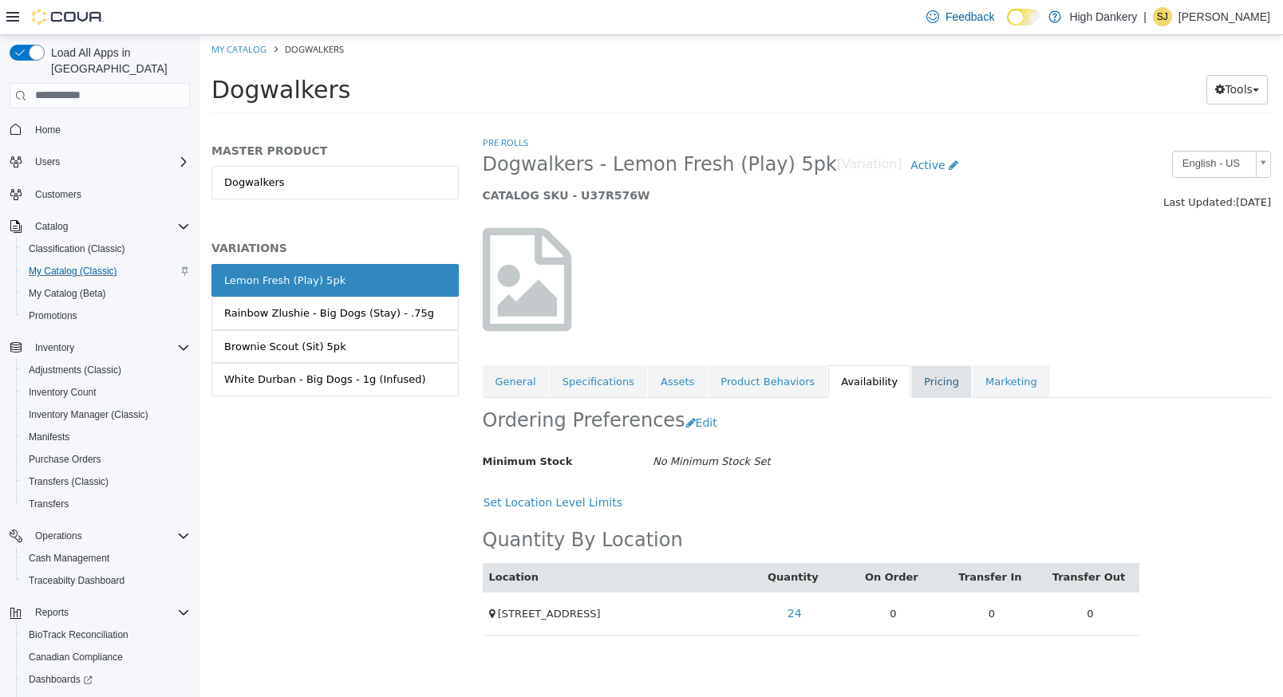
click at [915, 377] on link "Pricing" at bounding box center [941, 382] width 61 height 34
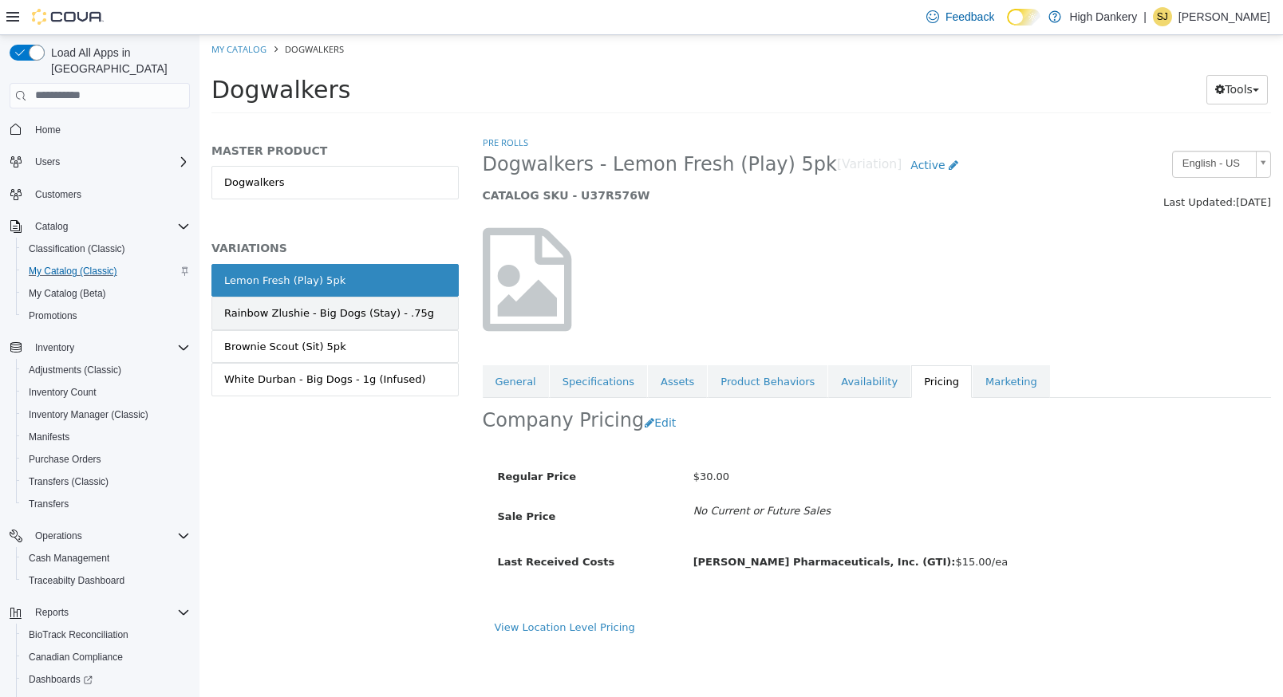
click at [444, 308] on link "Rainbow Zlushie - Big Dogs (Stay) - .75g" at bounding box center [334, 313] width 247 height 34
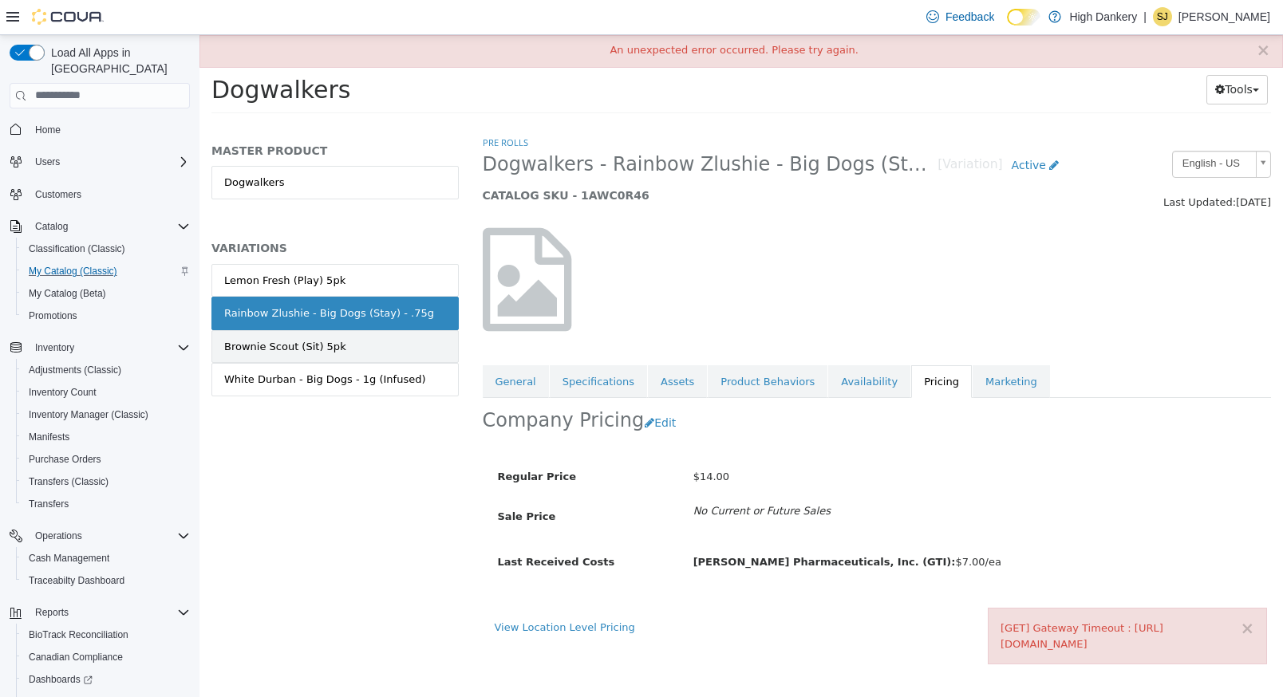
click at [397, 341] on link "Brownie Scout (Sit) 5pk" at bounding box center [334, 347] width 247 height 34
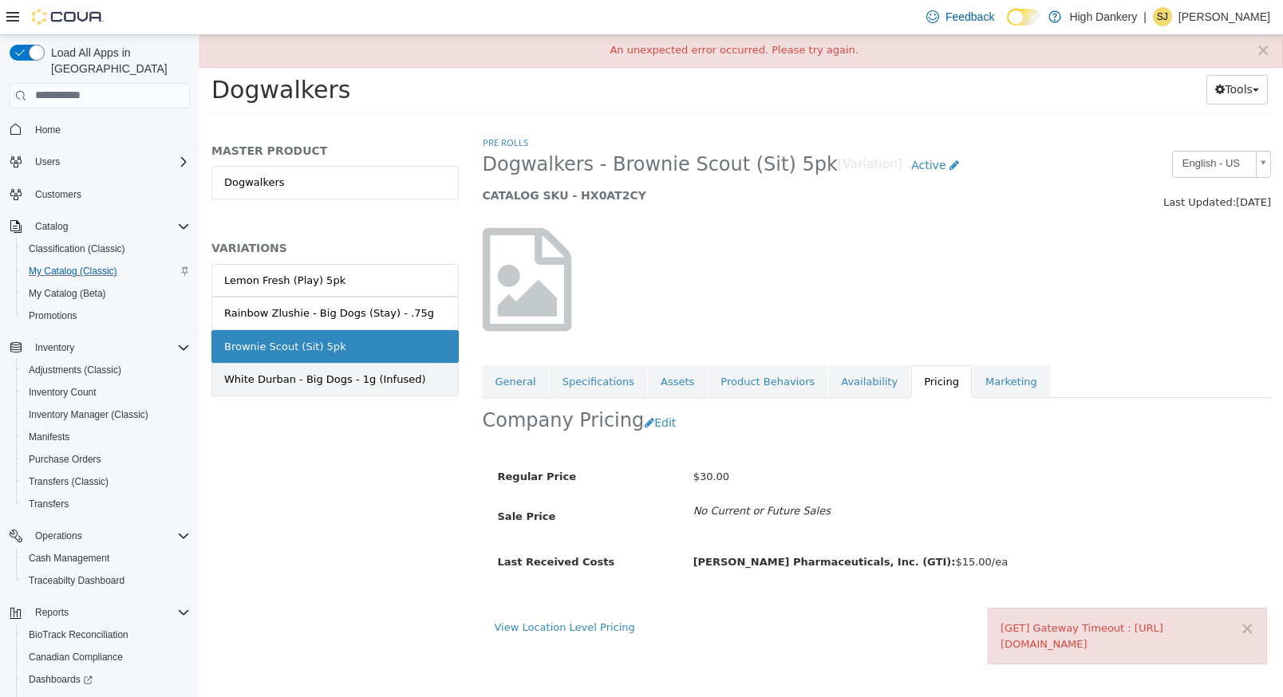
click at [385, 390] on link "White Durban - Big Dogs - 1g (Infused)" at bounding box center [334, 379] width 247 height 34
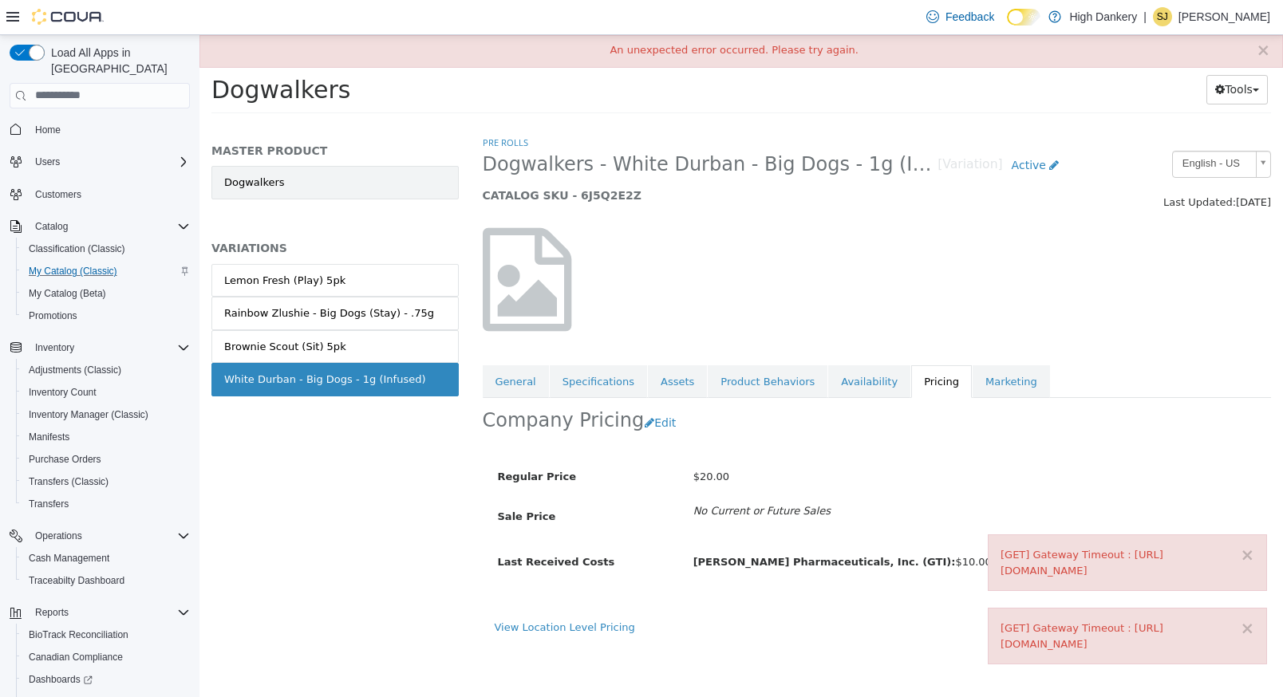
click at [306, 174] on link "Dogwalkers" at bounding box center [334, 182] width 247 height 34
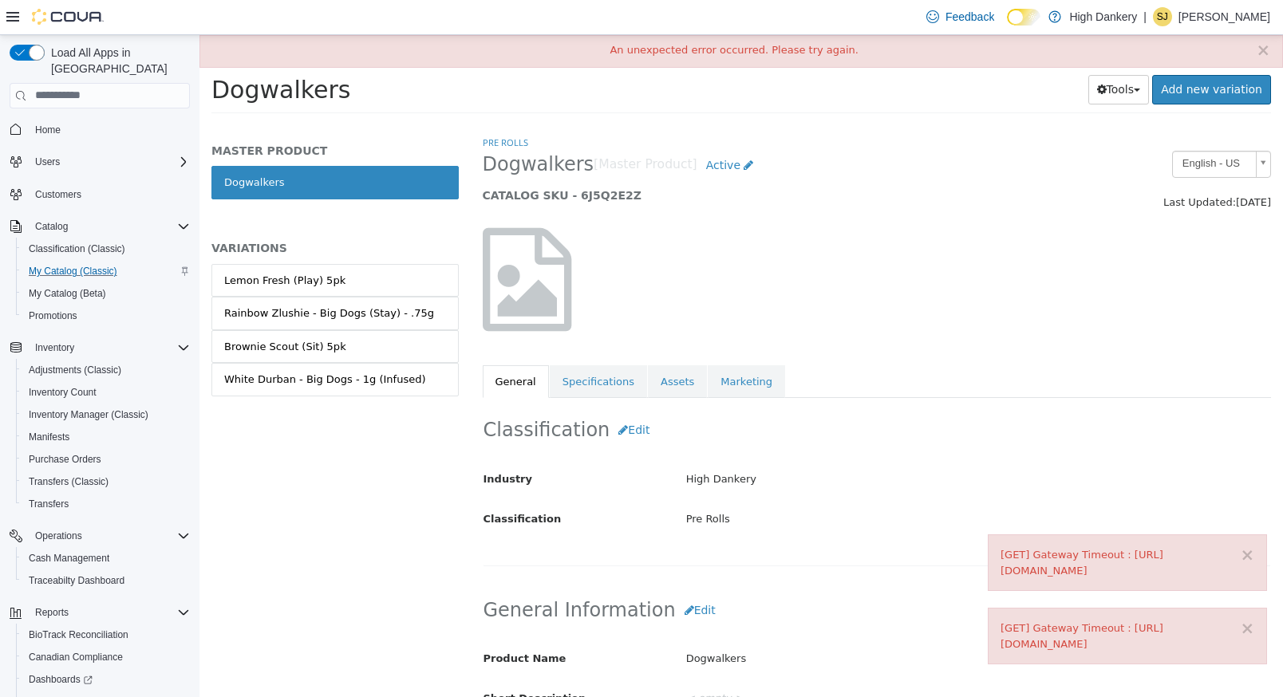
click at [1271, 53] on div "× An unexpected error occurred. Please try again." at bounding box center [740, 50] width 1083 height 33
click at [1266, 48] on button "×" at bounding box center [1263, 49] width 14 height 17
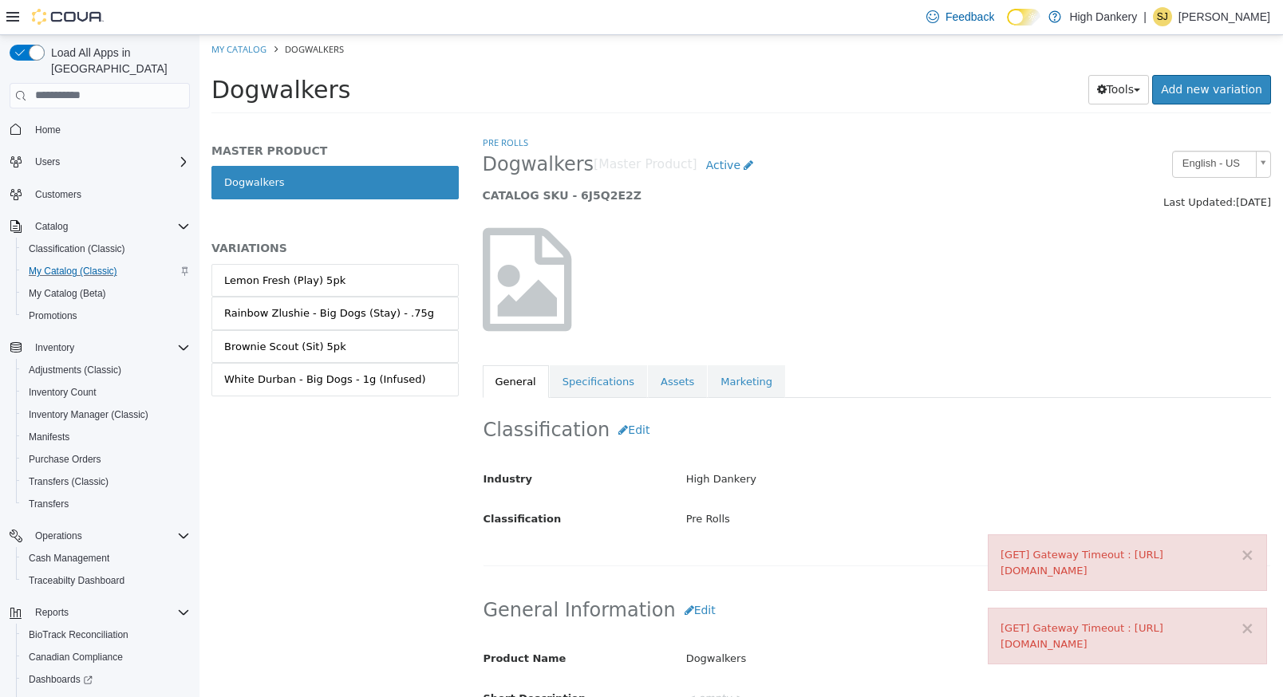
click at [235, 42] on li "My Catalog" at bounding box center [239, 48] width 57 height 14
click at [237, 52] on link "My Catalog" at bounding box center [238, 48] width 55 height 12
select select "**********"
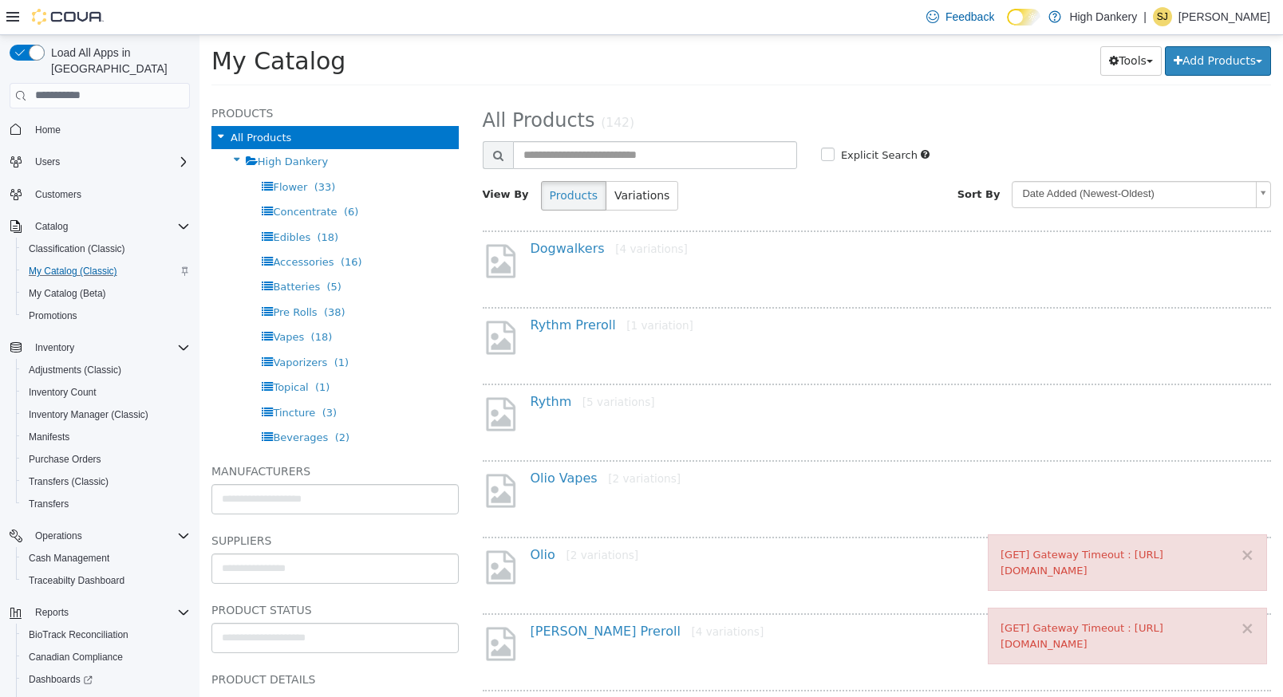
click at [577, 333] on div "Rythm Preroll [1 variation]" at bounding box center [891, 328] width 745 height 23
click at [574, 324] on link "Rythm Preroll [1 variation]" at bounding box center [612, 324] width 163 height 15
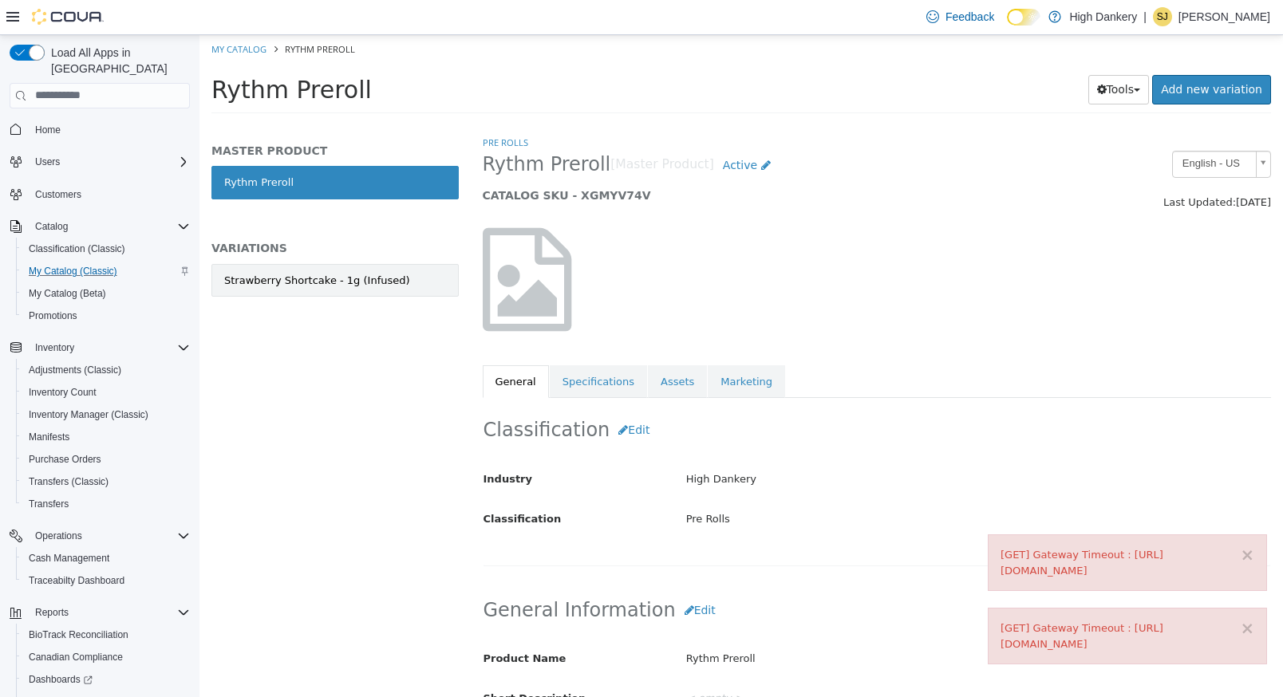
click at [305, 275] on div "Strawberry Shortcake - 1g (Infused)" at bounding box center [317, 280] width 186 height 16
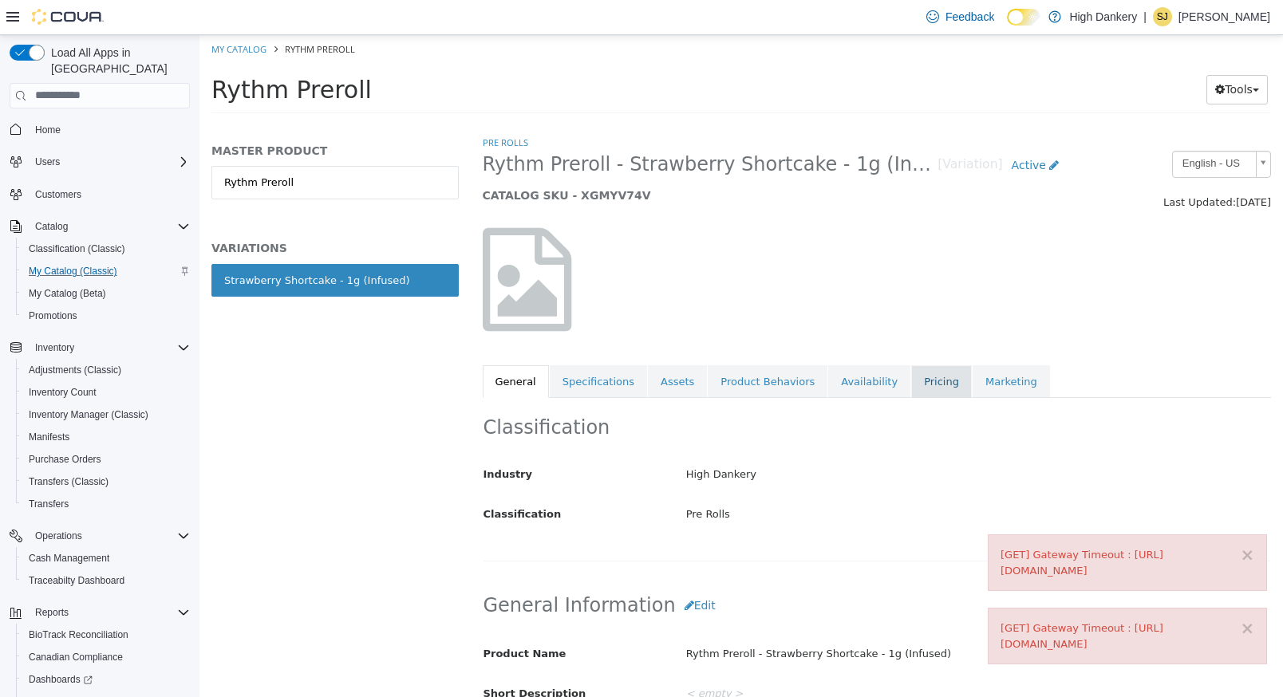
click at [911, 389] on link "Pricing" at bounding box center [941, 382] width 61 height 34
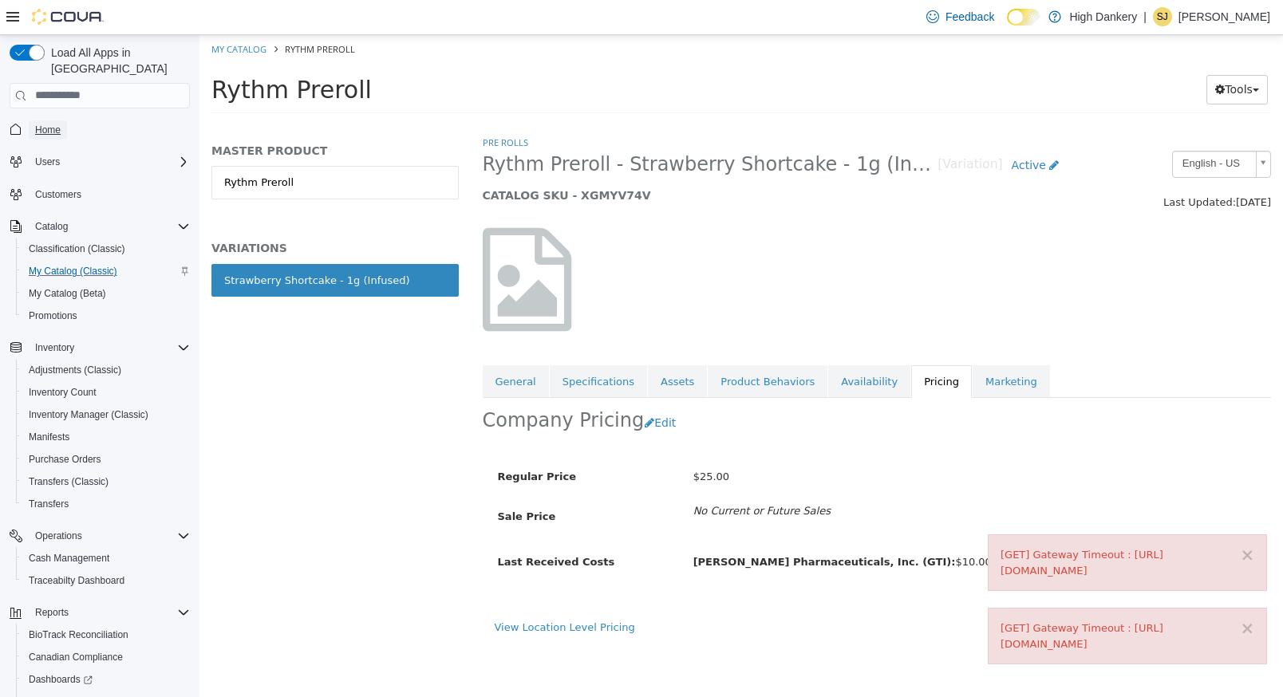
click at [45, 124] on span "Home" at bounding box center [48, 130] width 26 height 13
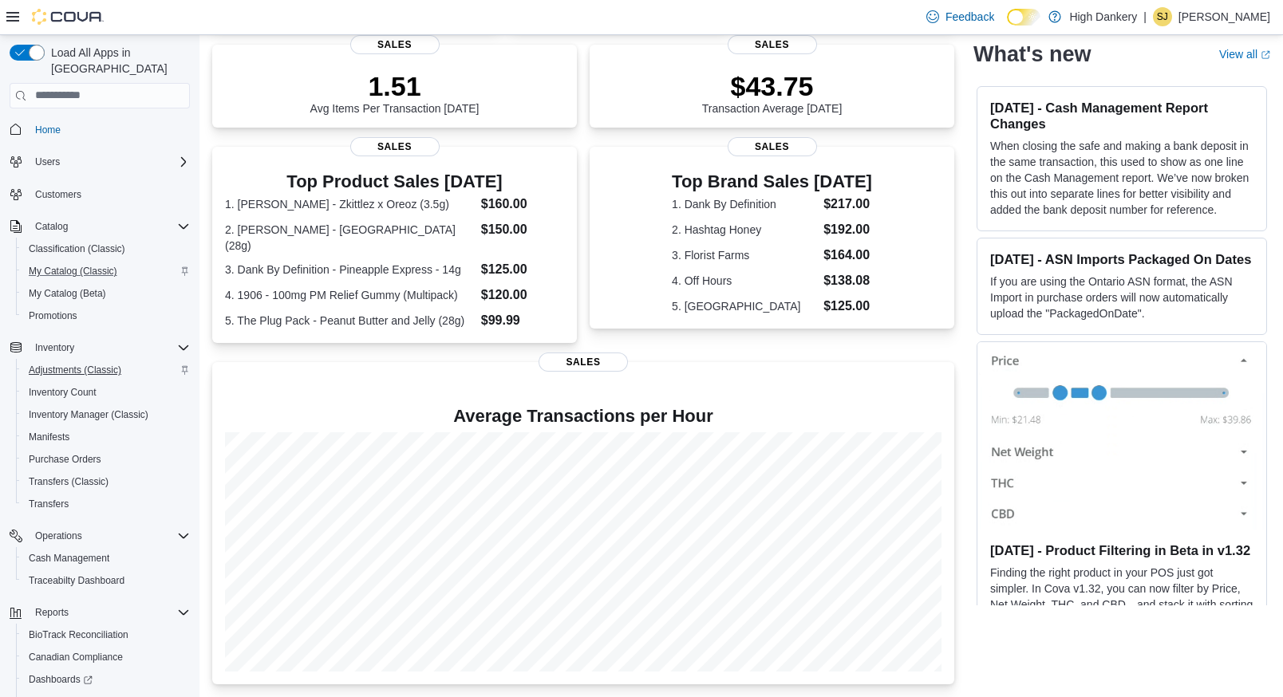
scroll to position [252, 0]
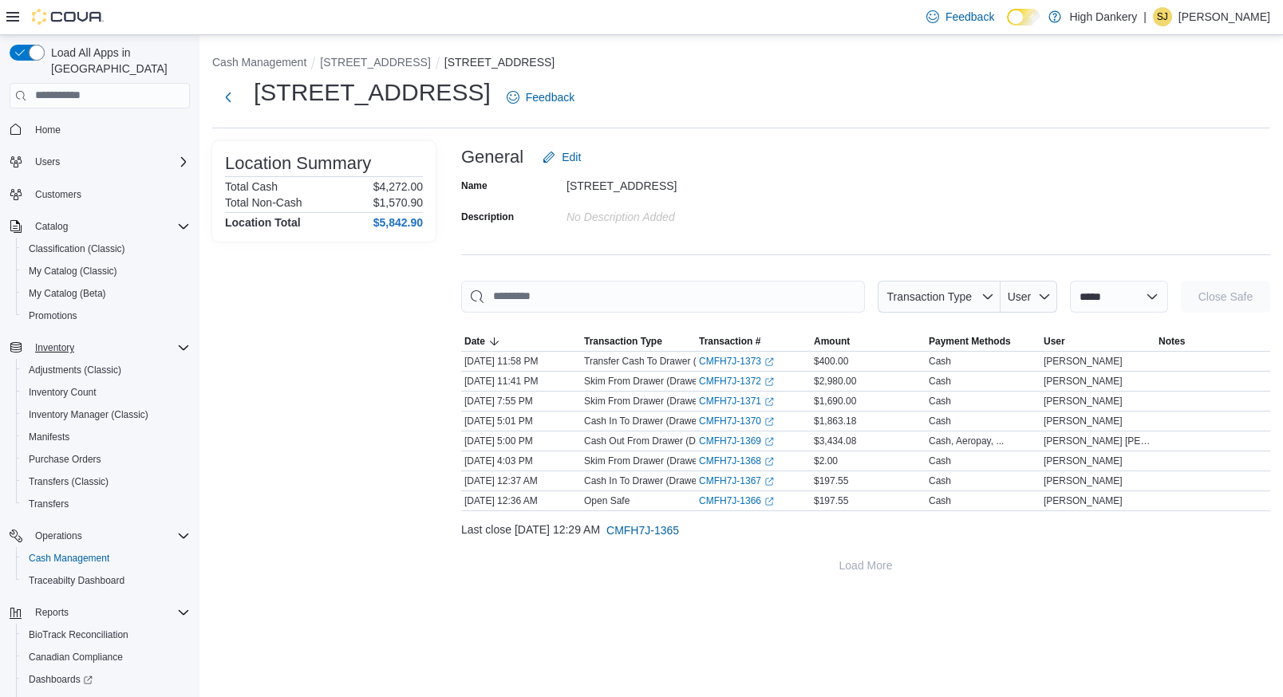
scroll to position [98, 0]
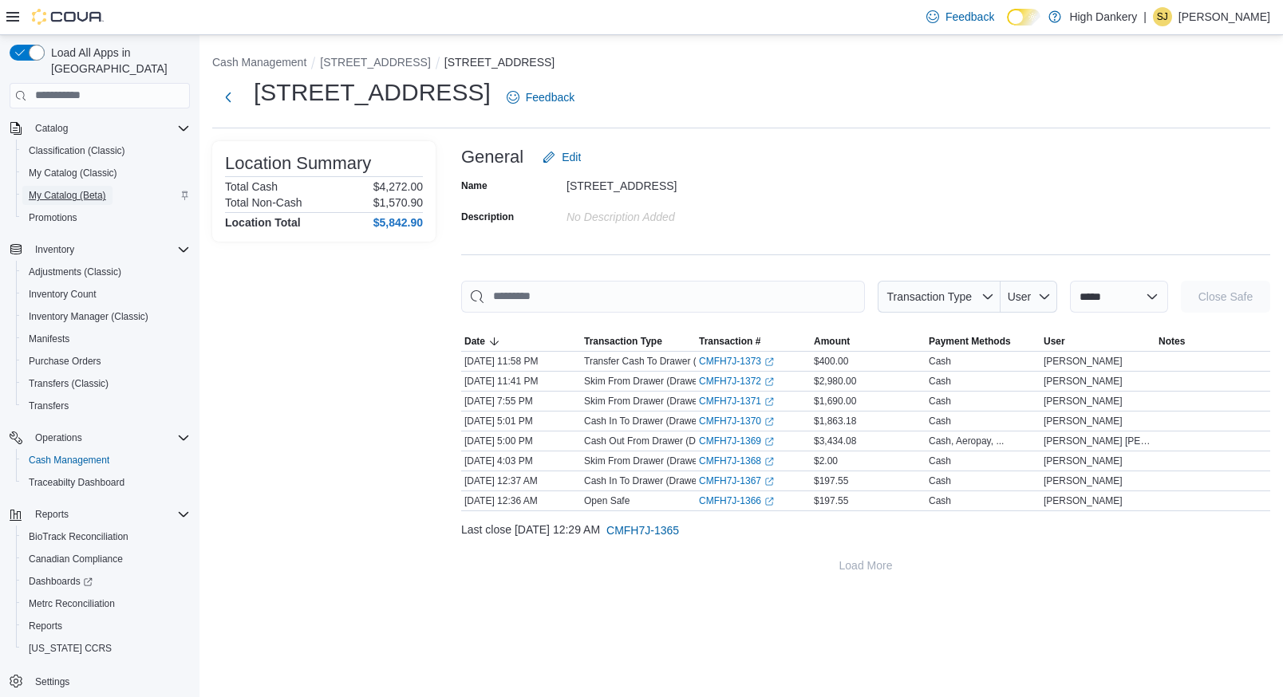
click at [76, 189] on span "My Catalog (Beta)" at bounding box center [67, 195] width 77 height 13
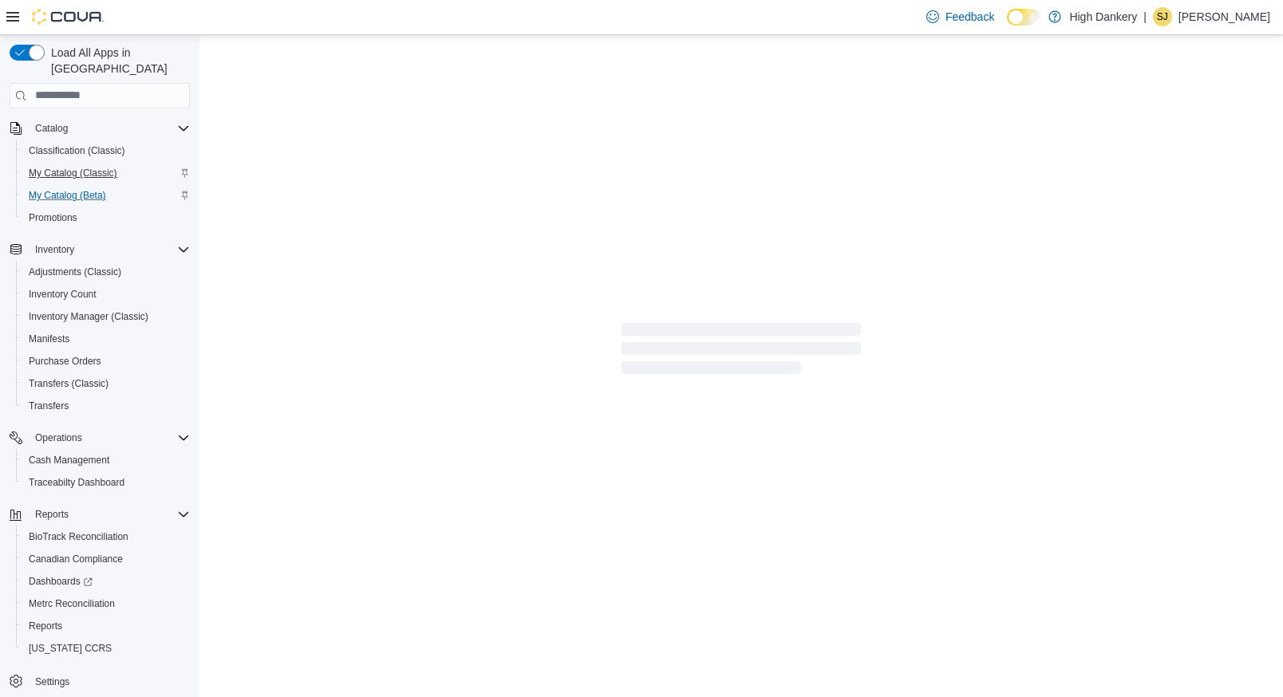
select select "**********"
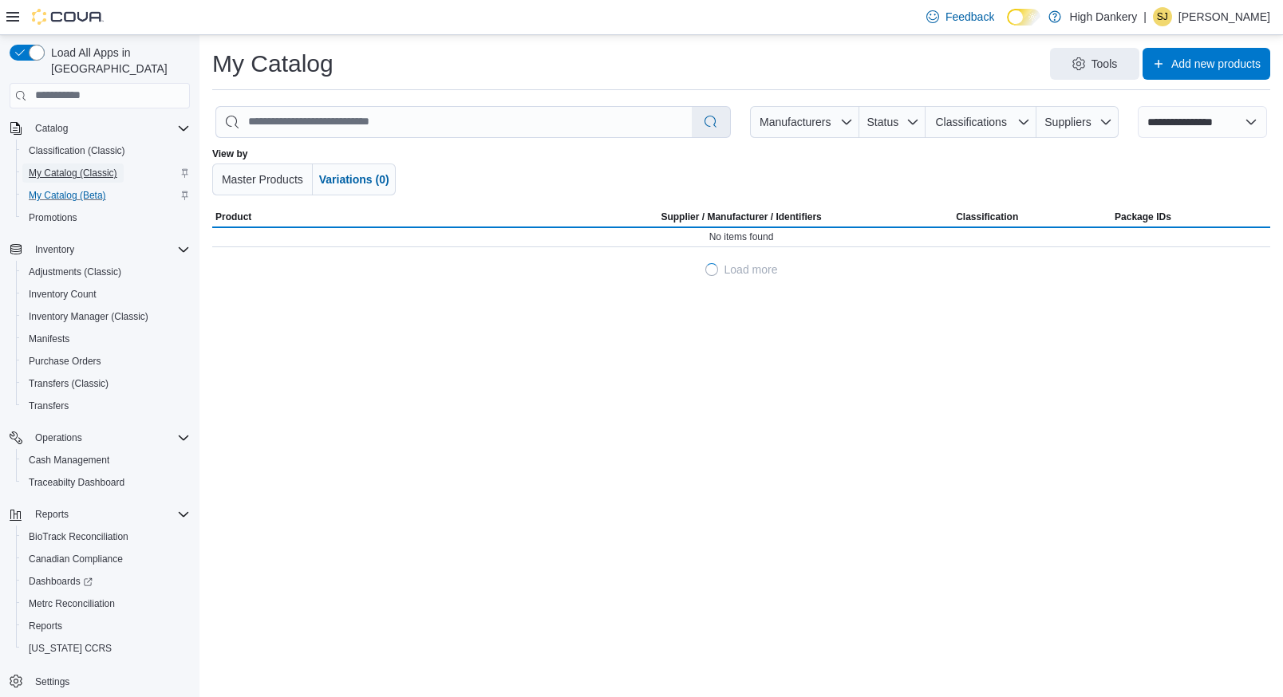
click at [77, 167] on span "My Catalog (Classic)" at bounding box center [73, 173] width 89 height 13
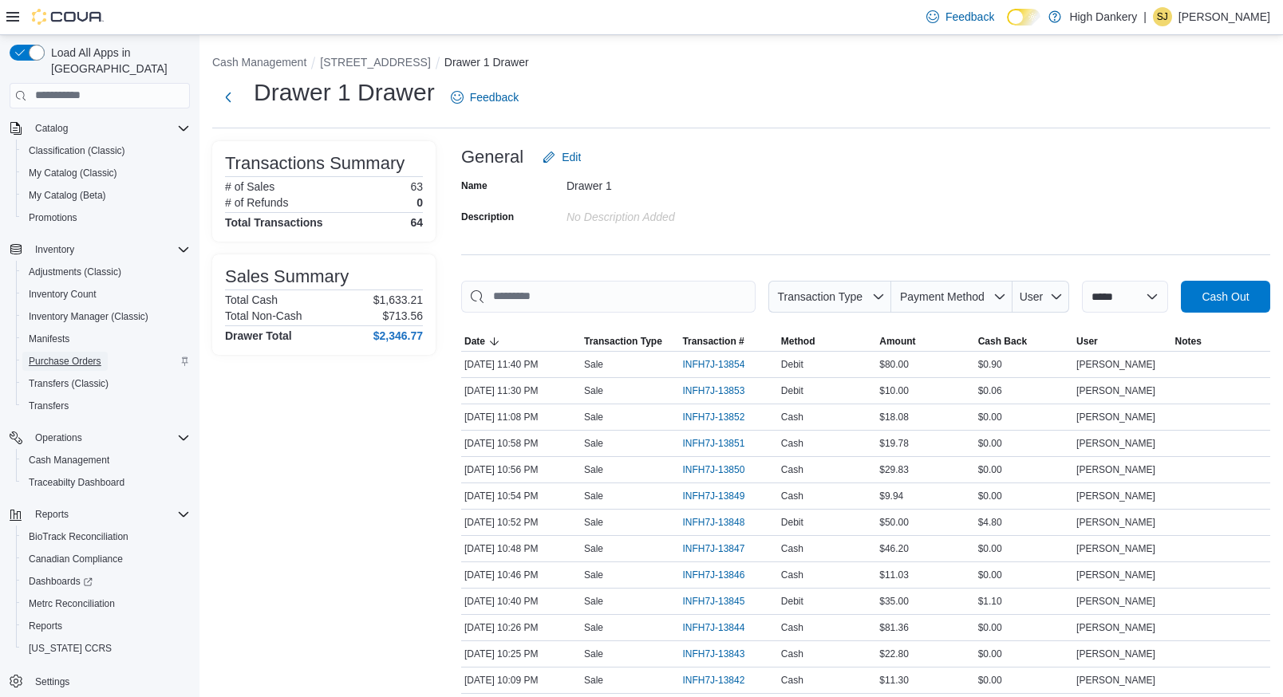
click at [80, 355] on span "Purchase Orders" at bounding box center [65, 361] width 73 height 13
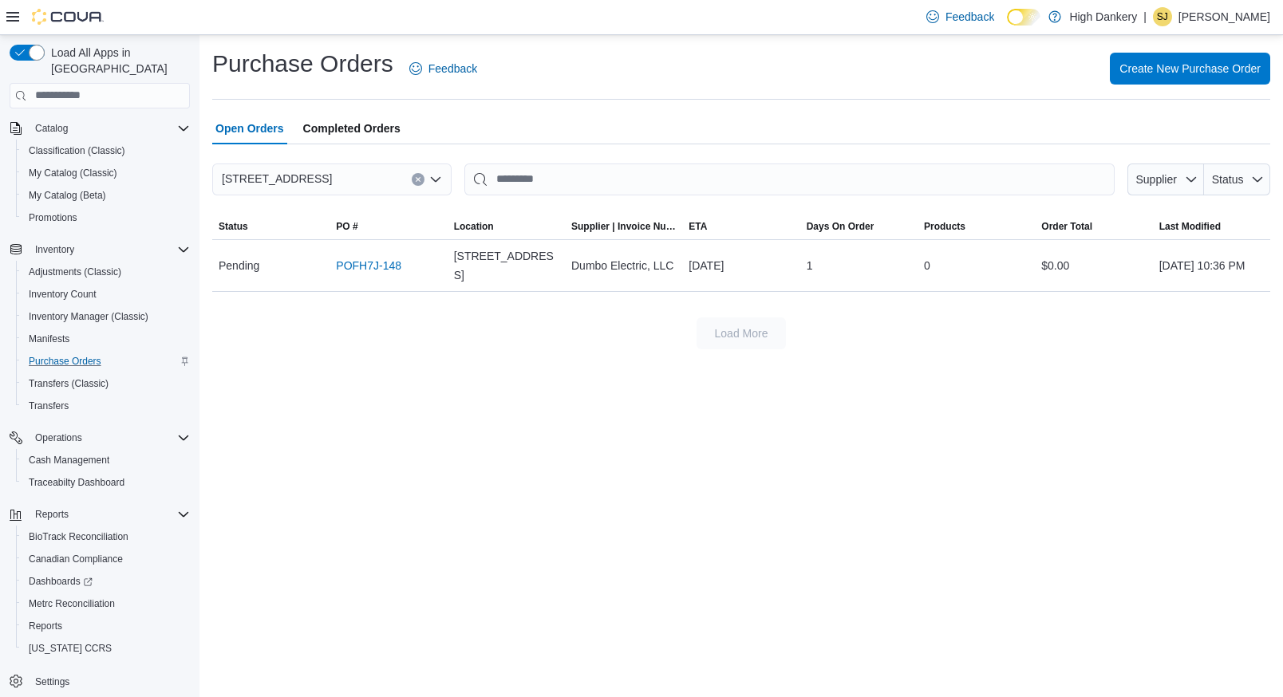
click at [260, 136] on span "Open Orders" at bounding box center [249, 128] width 69 height 32
click at [251, 128] on span "Open Orders" at bounding box center [249, 128] width 69 height 32
click at [509, 181] on input "This is a search bar. After typing your query, hit enter to filter the results …" at bounding box center [789, 180] width 650 height 32
click at [259, 132] on span "Open Orders" at bounding box center [249, 128] width 69 height 32
click at [341, 128] on span "Completed Orders" at bounding box center [351, 128] width 97 height 32
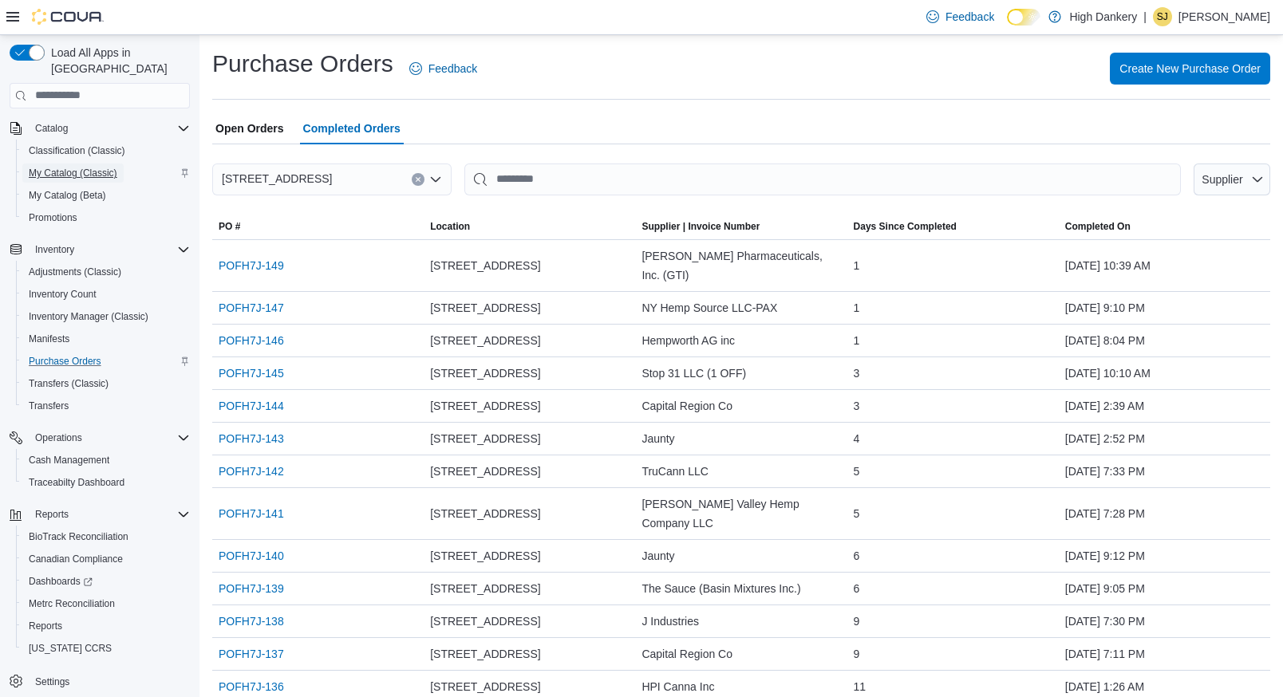
click at [74, 167] on span "My Catalog (Classic)" at bounding box center [73, 173] width 89 height 13
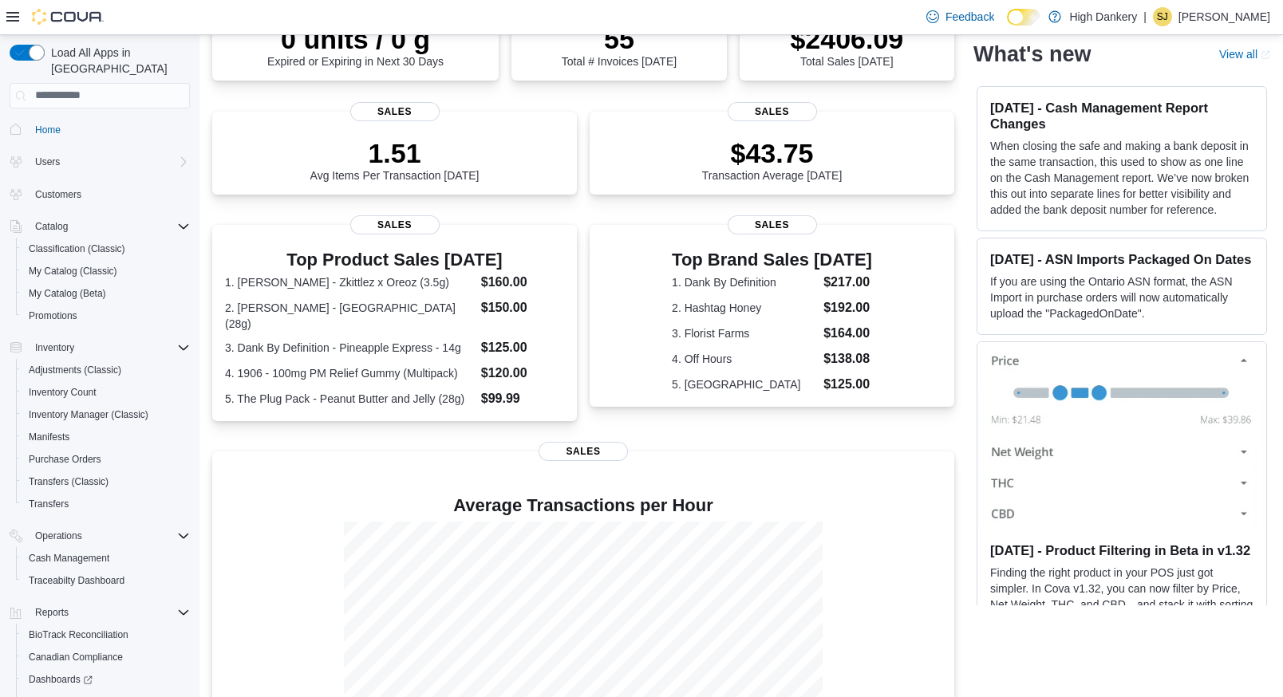
scroll to position [372, 0]
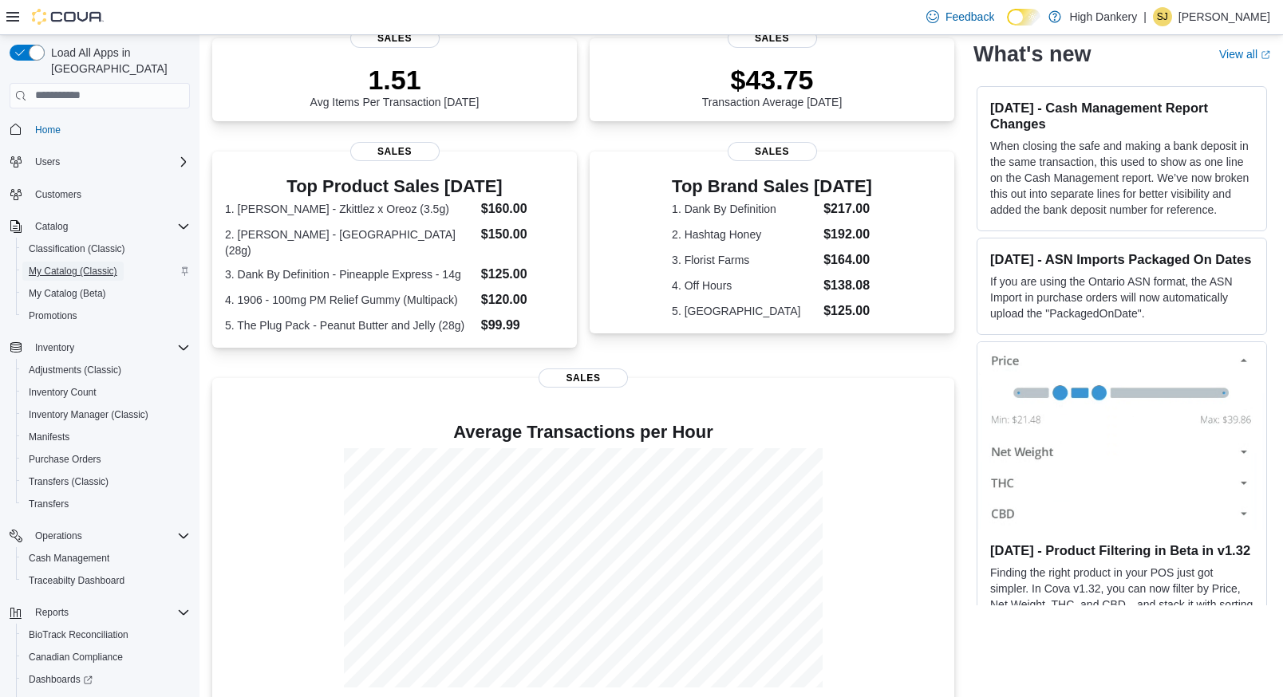
click at [77, 262] on span "My Catalog (Classic)" at bounding box center [73, 271] width 89 height 19
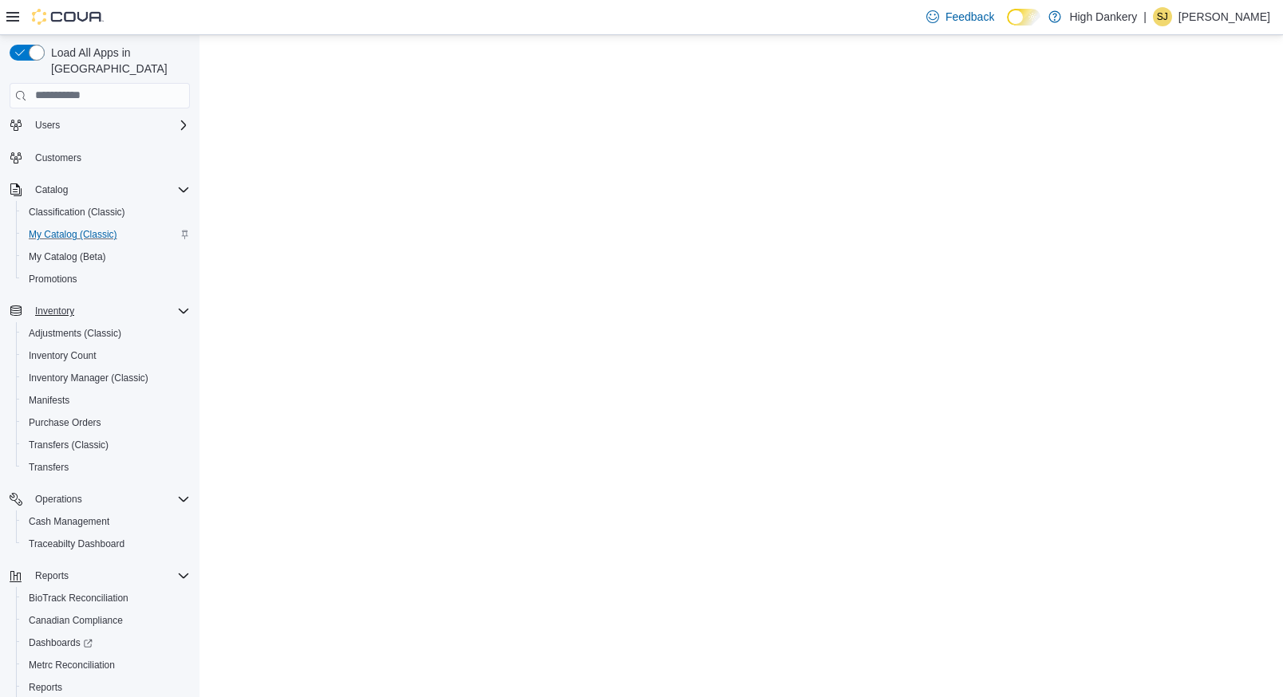
scroll to position [98, 0]
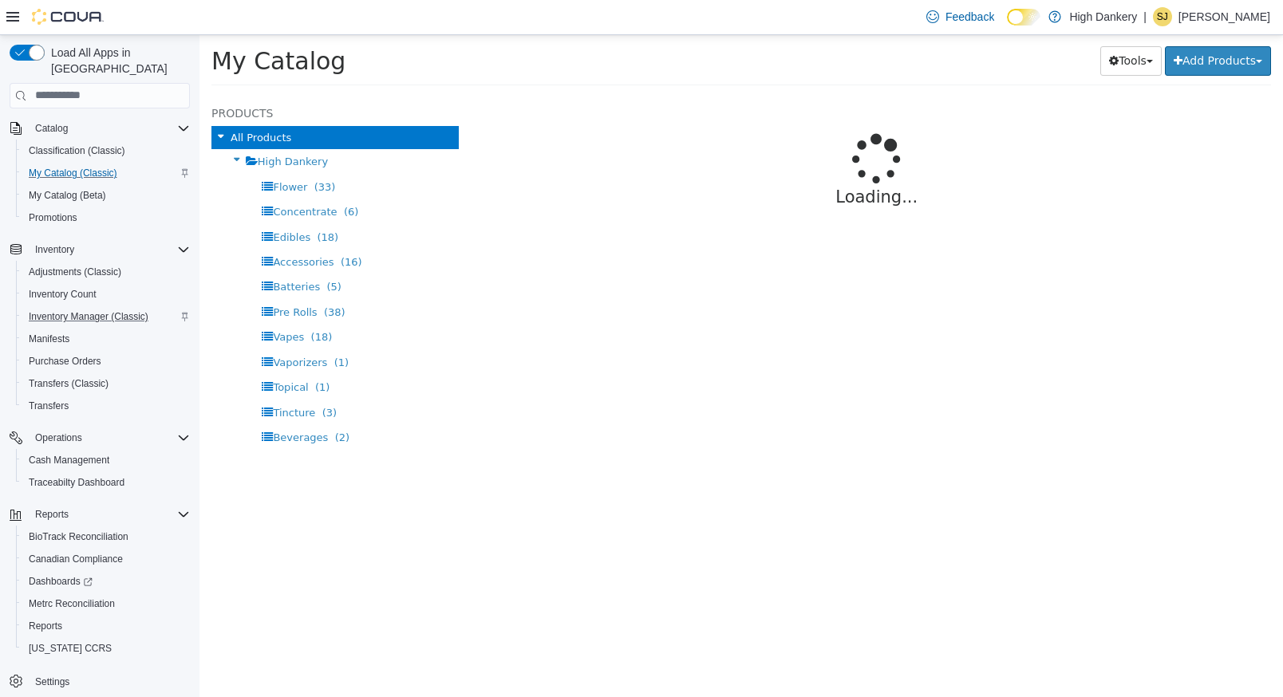
select select "**********"
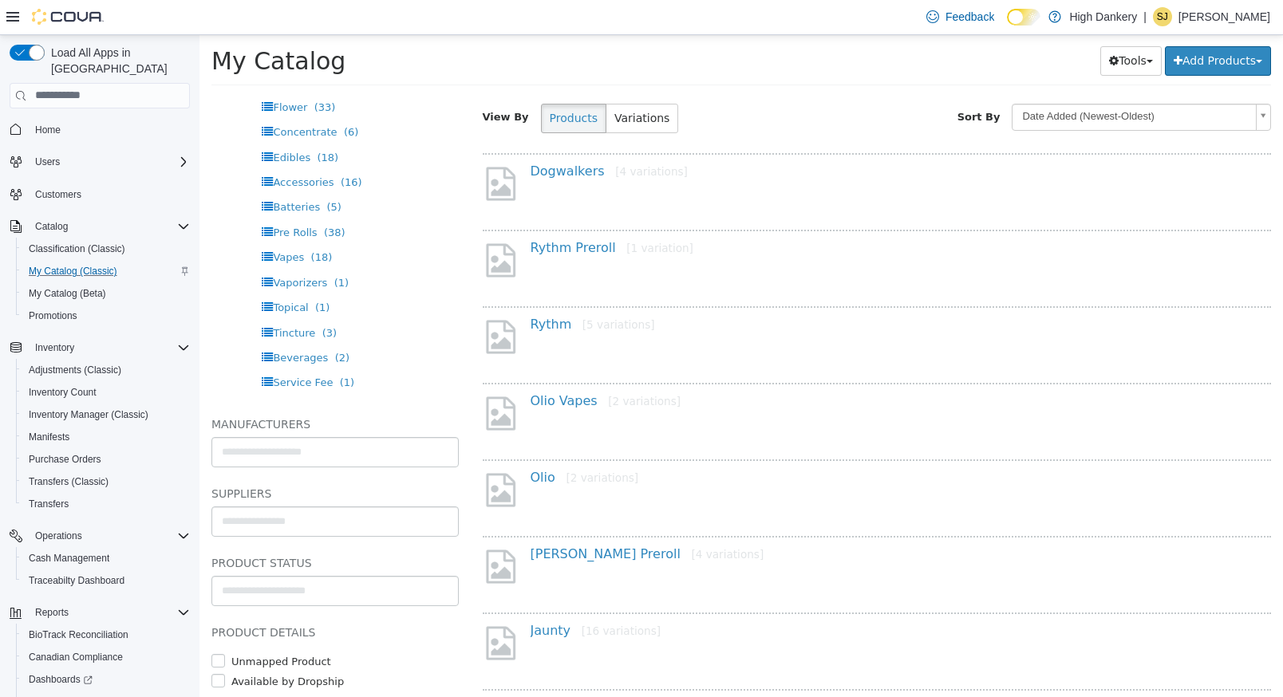
scroll to position [74, 0]
